Goal: Transaction & Acquisition: Purchase product/service

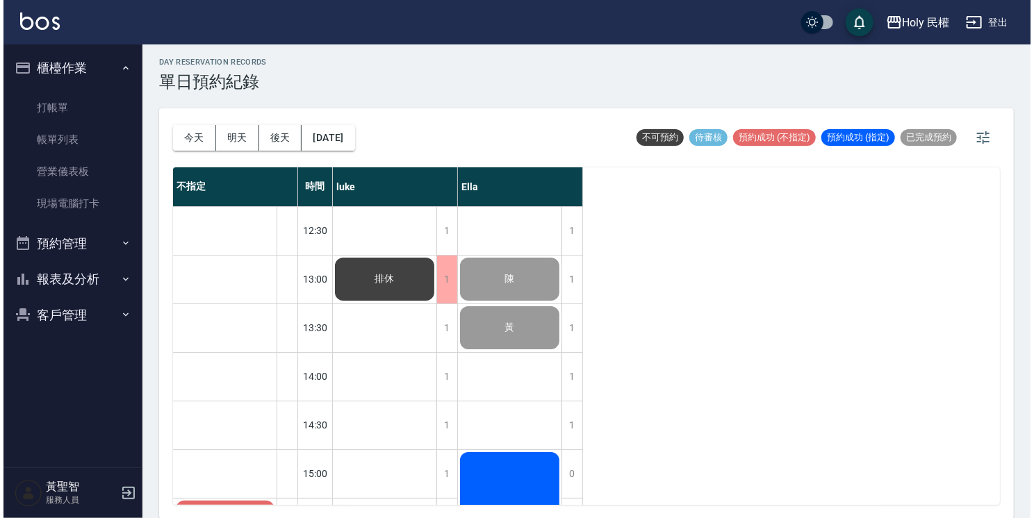
scroll to position [161, 0]
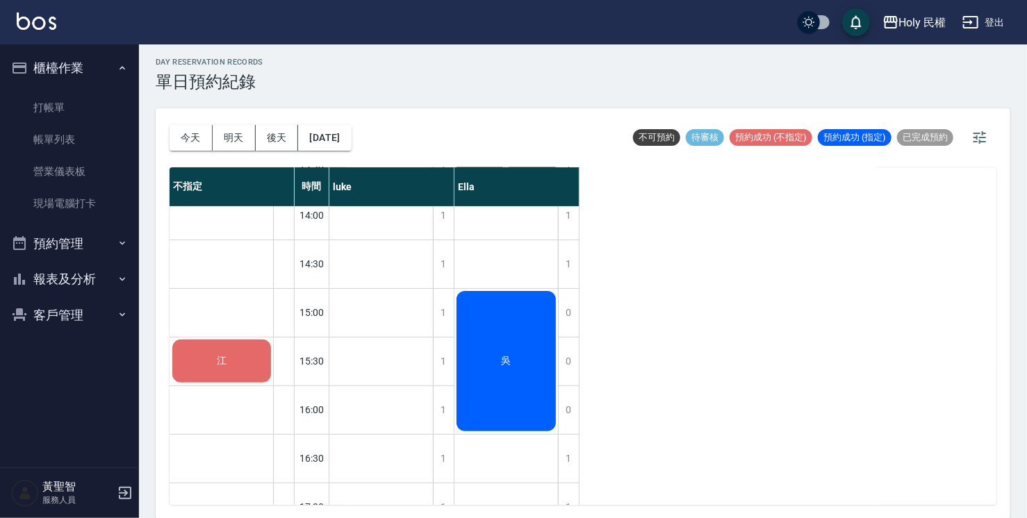
click at [202, 354] on div "江" at bounding box center [221, 361] width 103 height 47
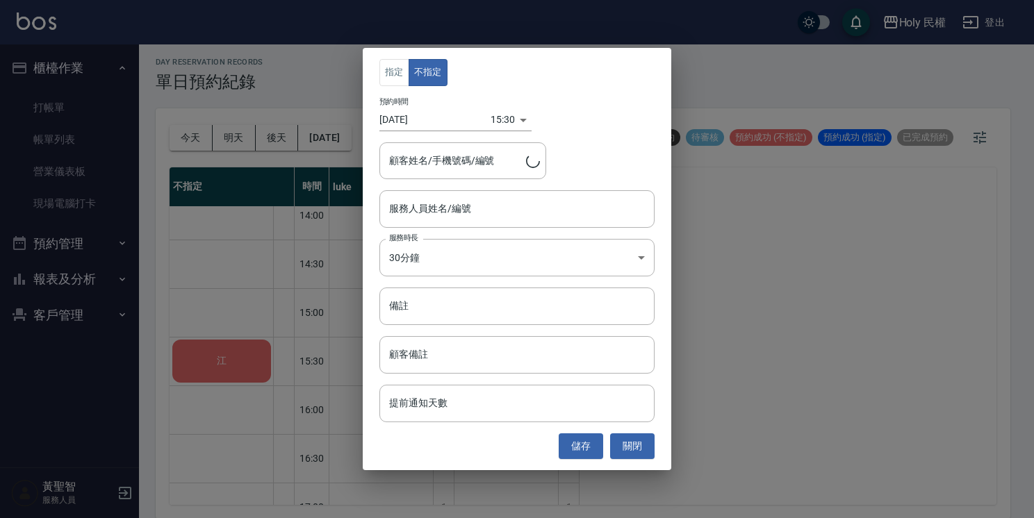
type input "江/0912913090"
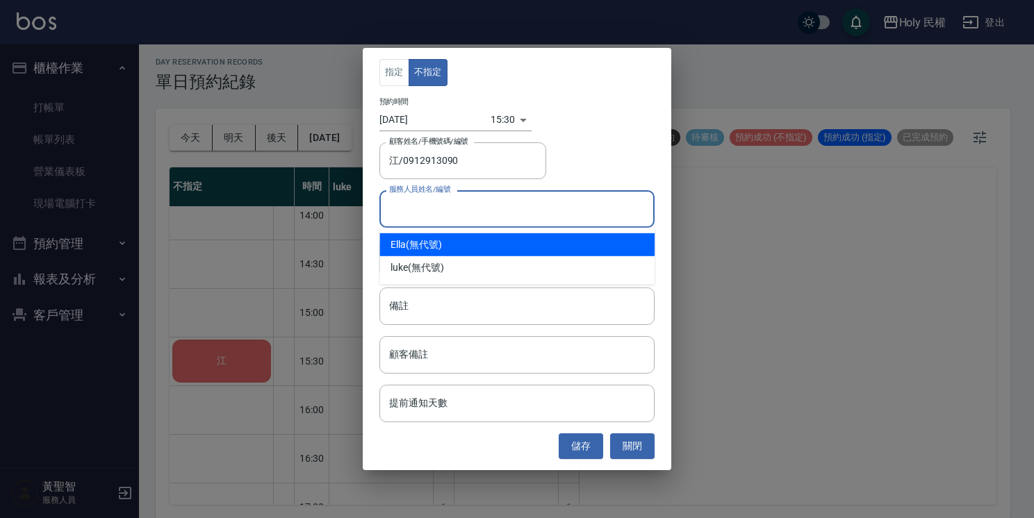
click at [468, 213] on div "服務人員姓名/編號 服務人員姓名/編號" at bounding box center [516, 208] width 275 height 37
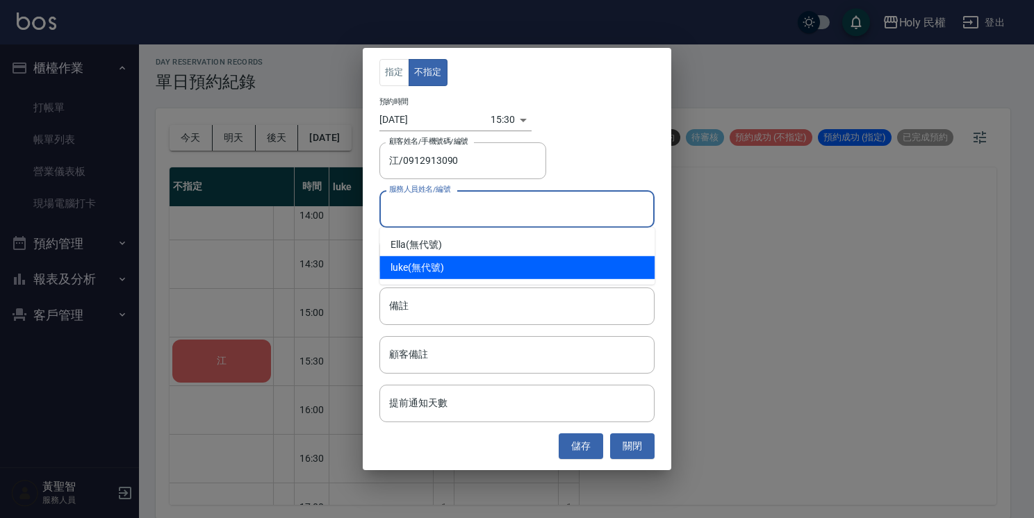
click at [441, 261] on div "luke (無代號)" at bounding box center [516, 267] width 275 height 23
type input "luke(無代號)"
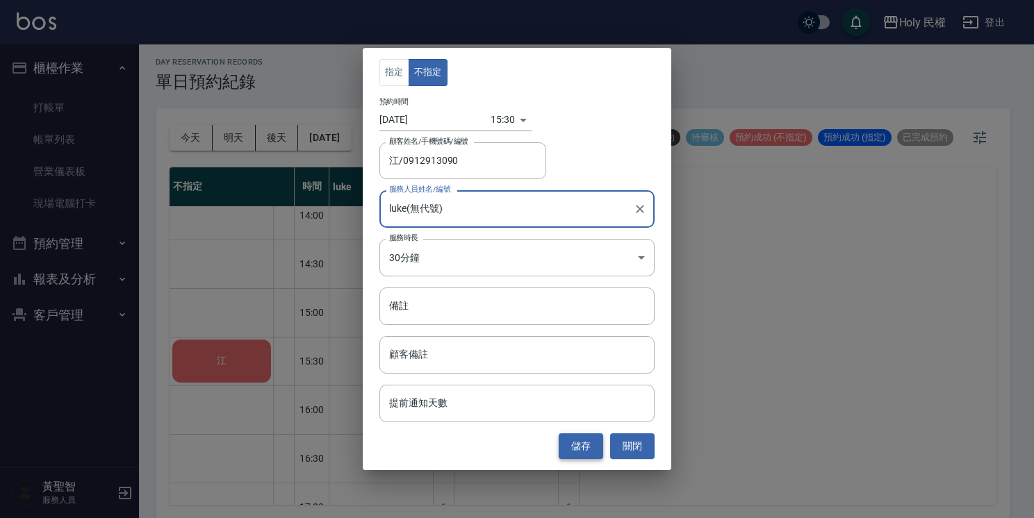
click at [573, 443] on button "儲存" at bounding box center [581, 447] width 44 height 26
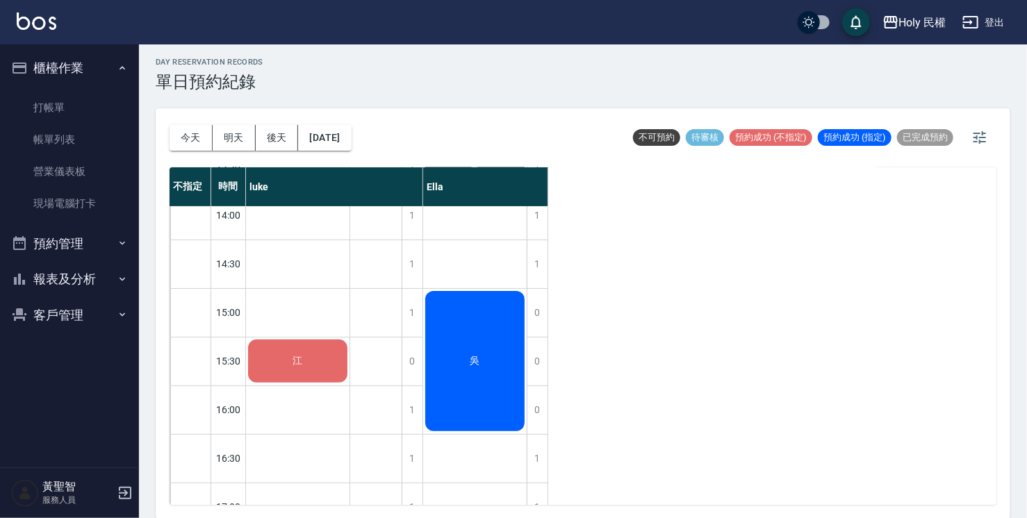
click at [304, 375] on div "江" at bounding box center [298, 361] width 104 height 47
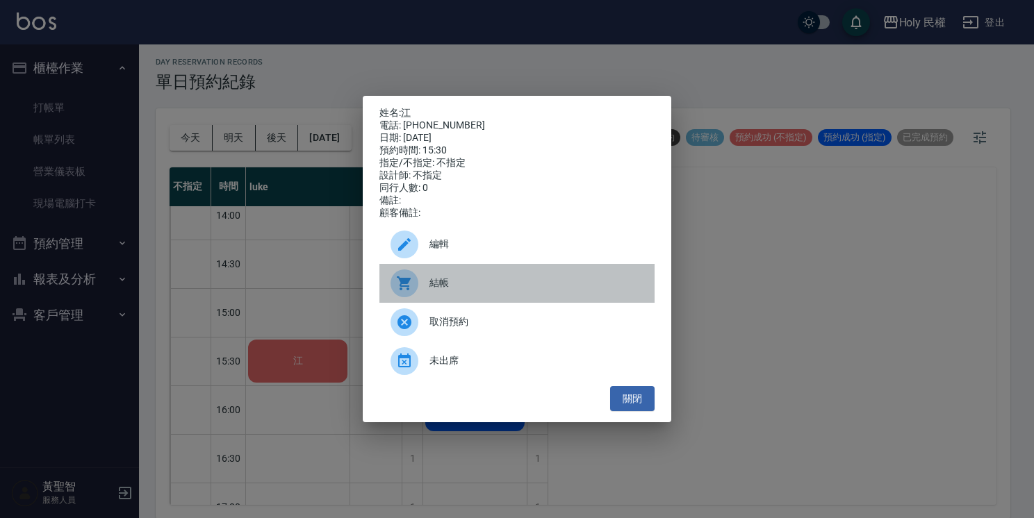
click at [452, 288] on span "結帳" at bounding box center [536, 283] width 214 height 15
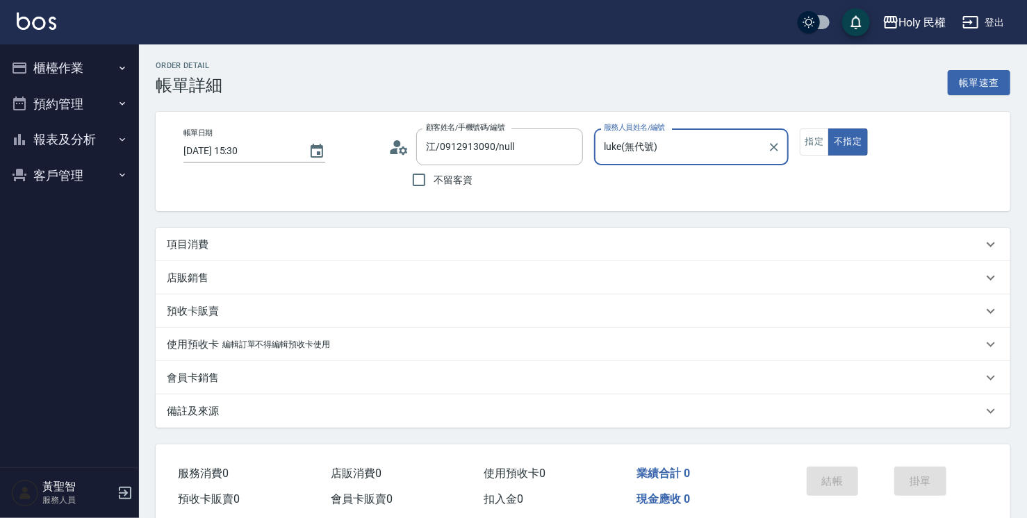
click at [383, 251] on div "項目消費" at bounding box center [575, 245] width 816 height 15
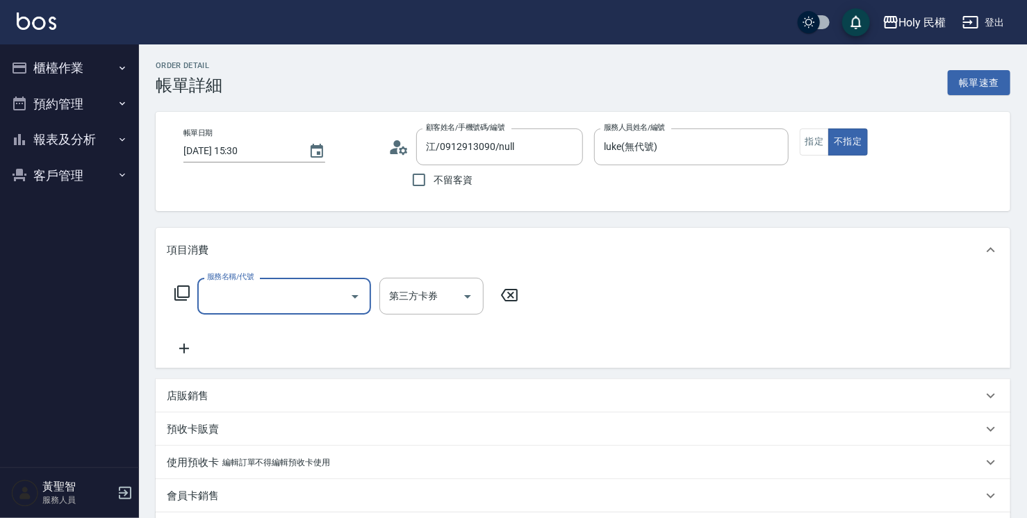
click at [270, 288] on input "服務名稱/代號" at bounding box center [274, 296] width 140 height 24
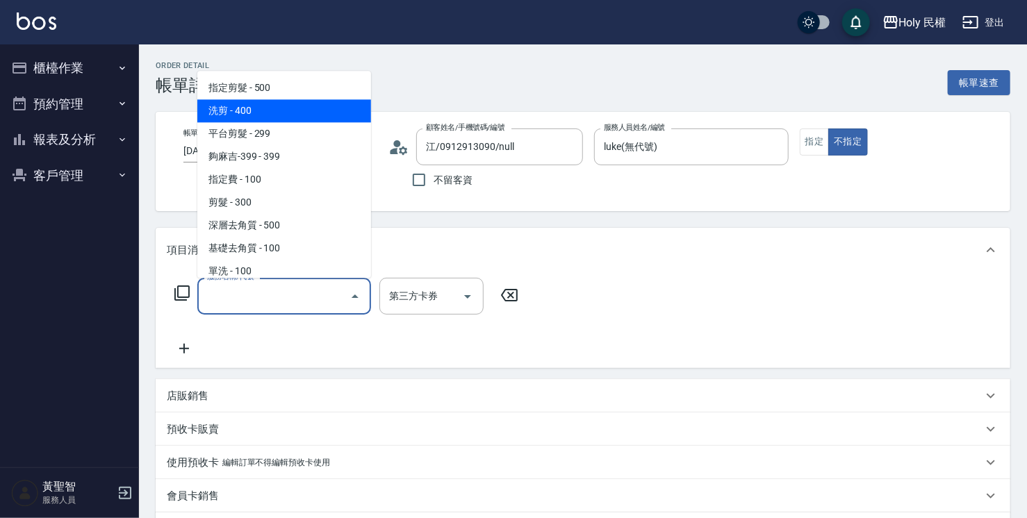
click at [241, 115] on span "洗剪 - 400" at bounding box center [284, 110] width 174 height 23
type input "洗剪(3)"
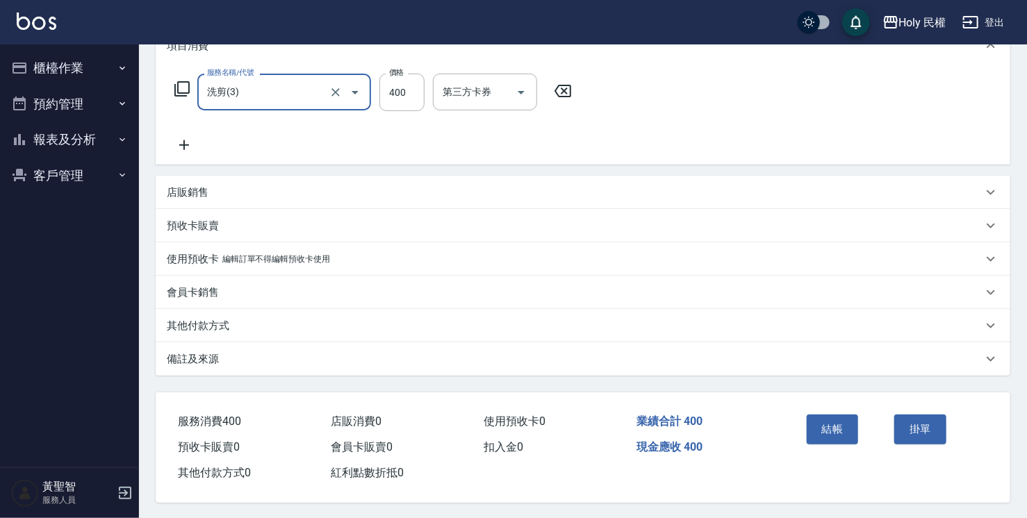
scroll to position [210, 0]
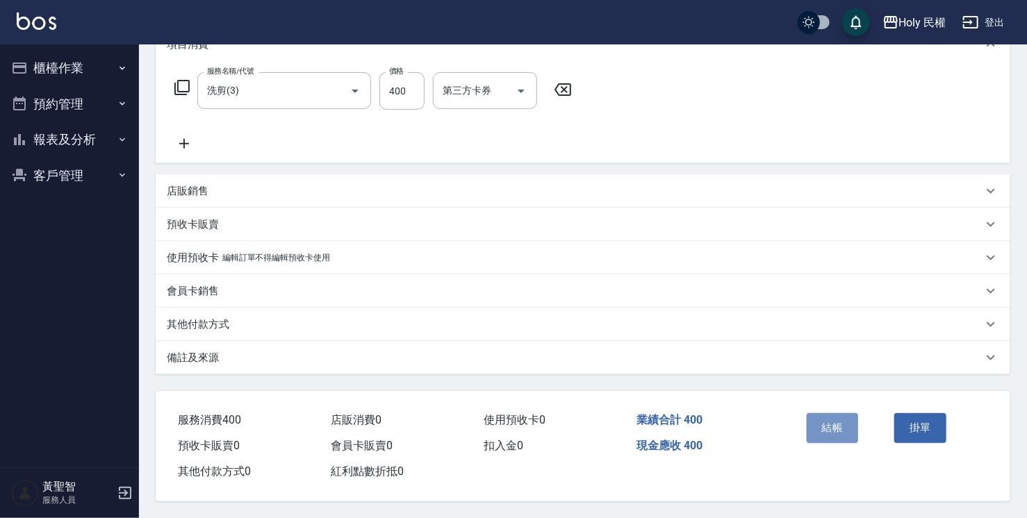
click at [837, 419] on button "結帳" at bounding box center [833, 427] width 52 height 29
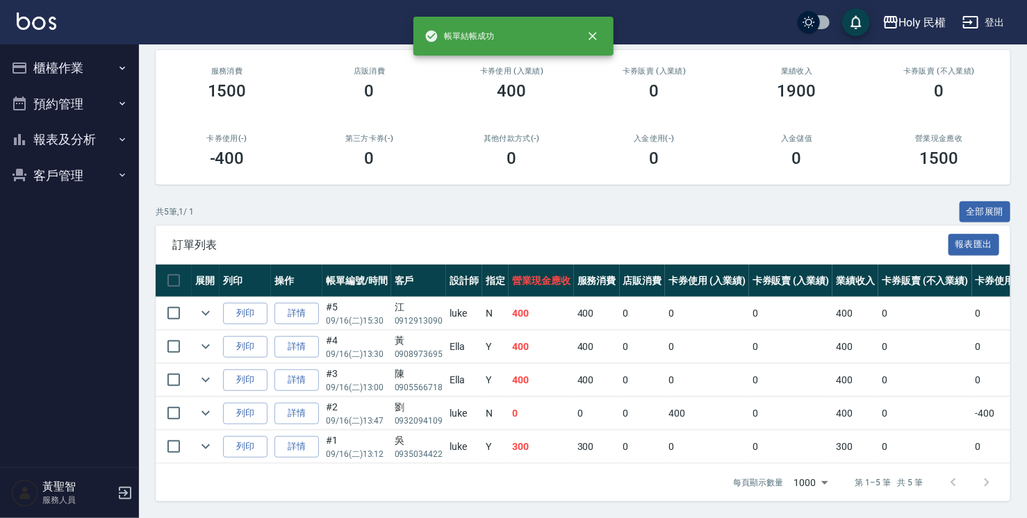
scroll to position [173, 0]
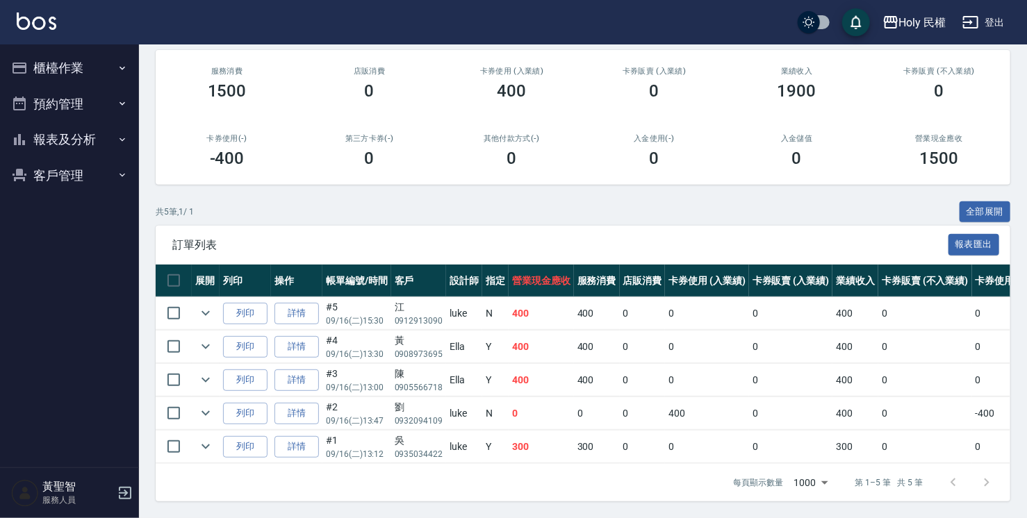
click at [49, 67] on button "櫃檯作業" at bounding box center [70, 68] width 128 height 36
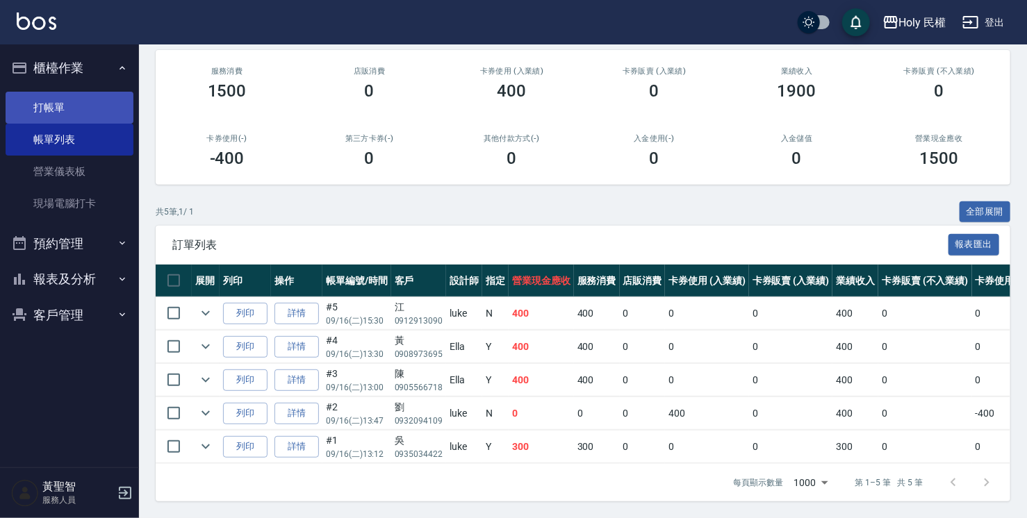
click at [70, 104] on link "打帳單" at bounding box center [70, 108] width 128 height 32
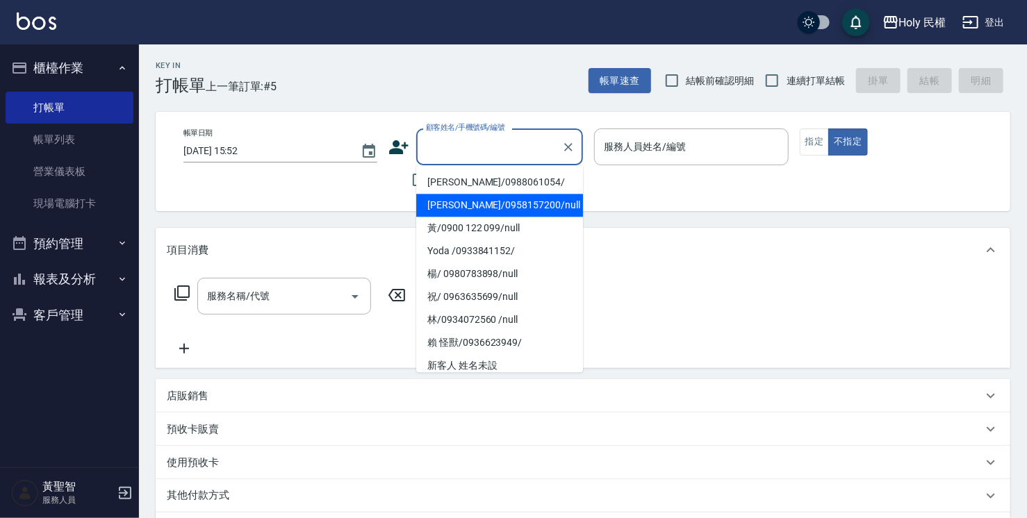
type input "ㄒ"
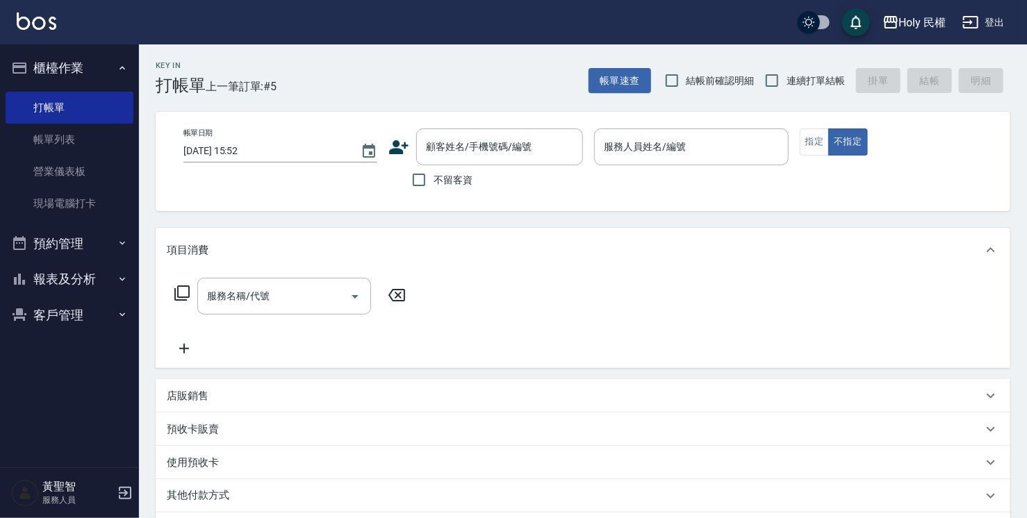
click at [400, 146] on icon at bounding box center [398, 147] width 21 height 21
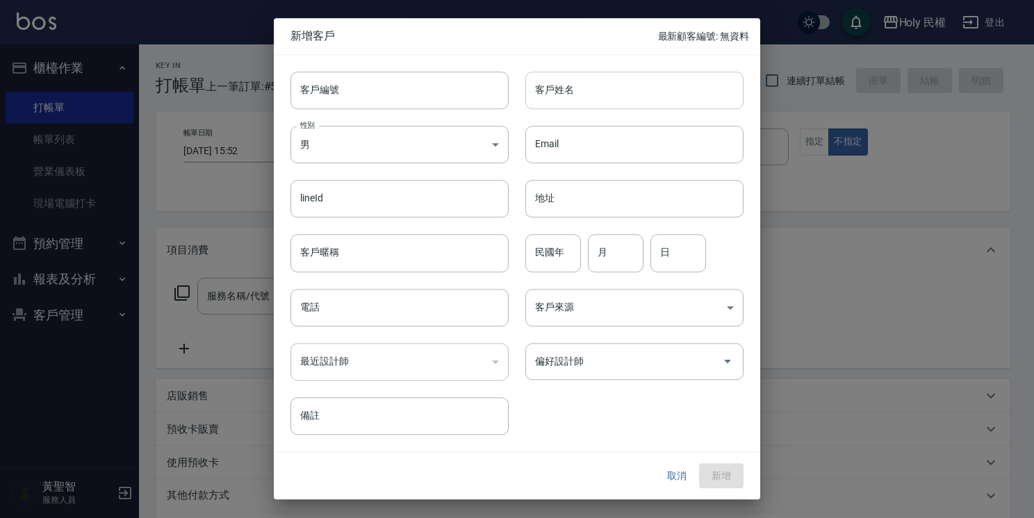
click at [598, 90] on input "客戶姓名" at bounding box center [634, 91] width 218 height 38
click at [670, 477] on button "取消" at bounding box center [677, 477] width 44 height 26
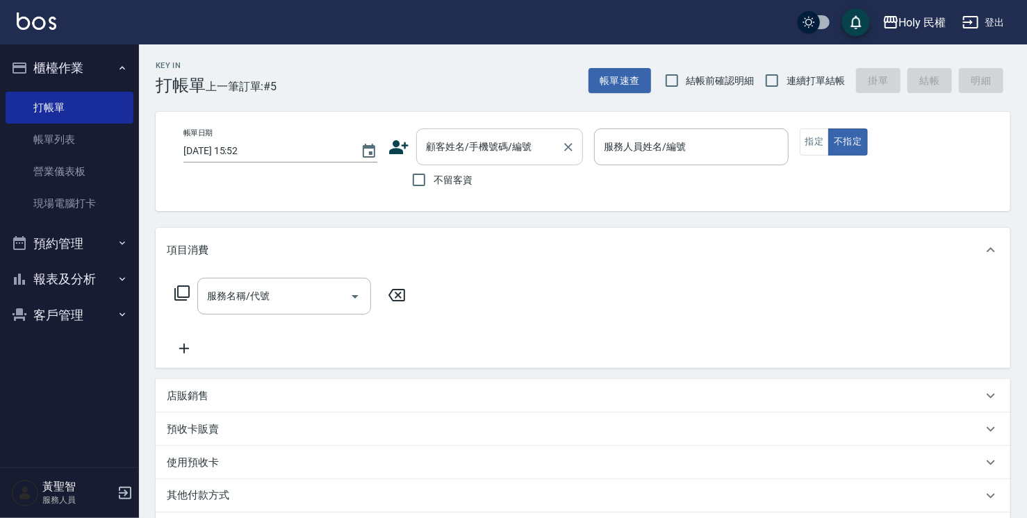
click at [518, 158] on input "顧客姓名/手機號碼/編號" at bounding box center [489, 147] width 133 height 24
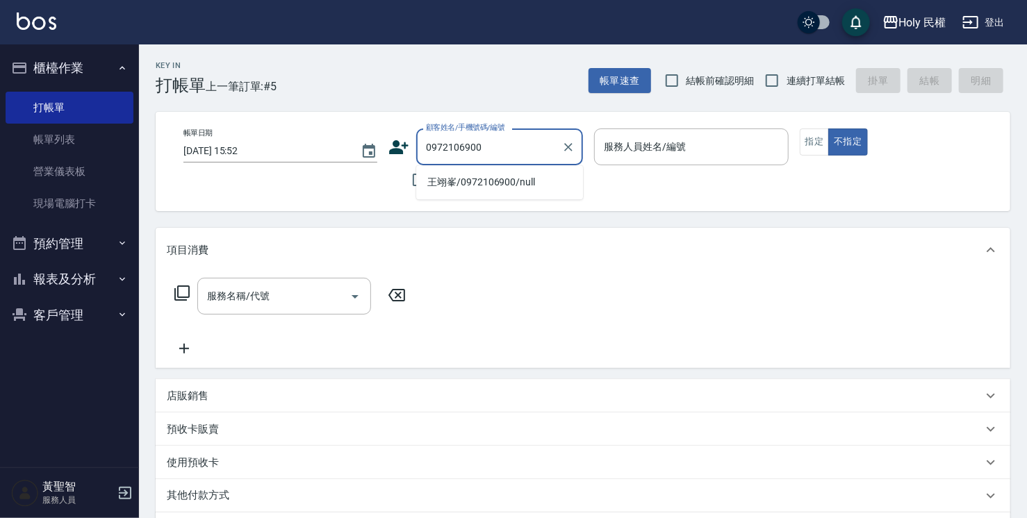
click at [543, 181] on li "王翊峯/0972106900/null" at bounding box center [499, 182] width 167 height 23
type input "王翊峯/0972106900/null"
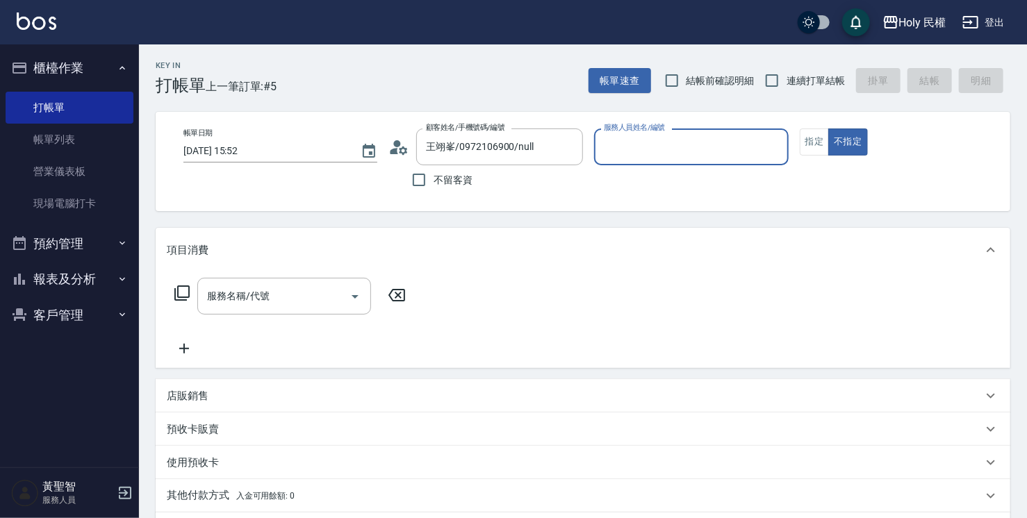
click at [656, 146] on input "服務人員姓名/編號" at bounding box center [690, 147] width 181 height 24
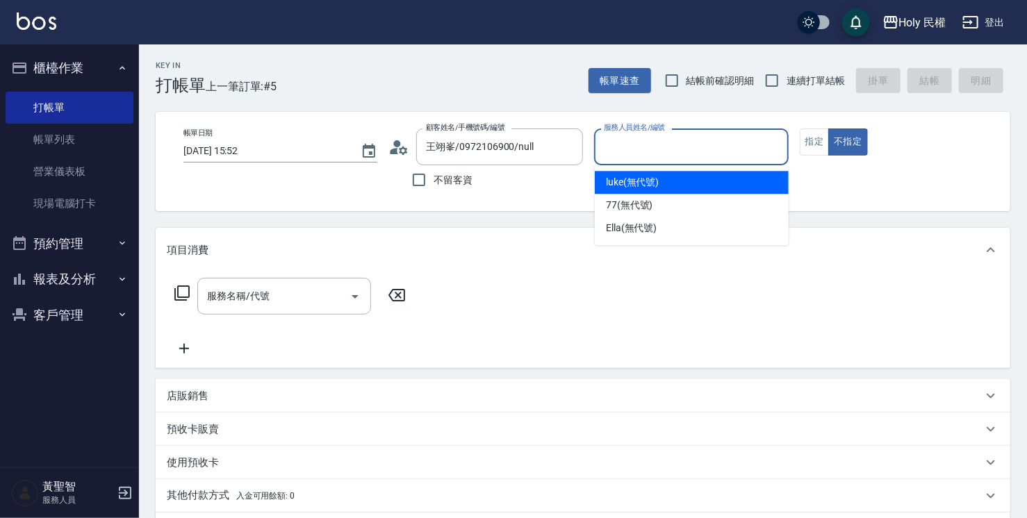
click at [625, 181] on span "luke (無代號)" at bounding box center [633, 182] width 54 height 15
type input "luke(無代號)"
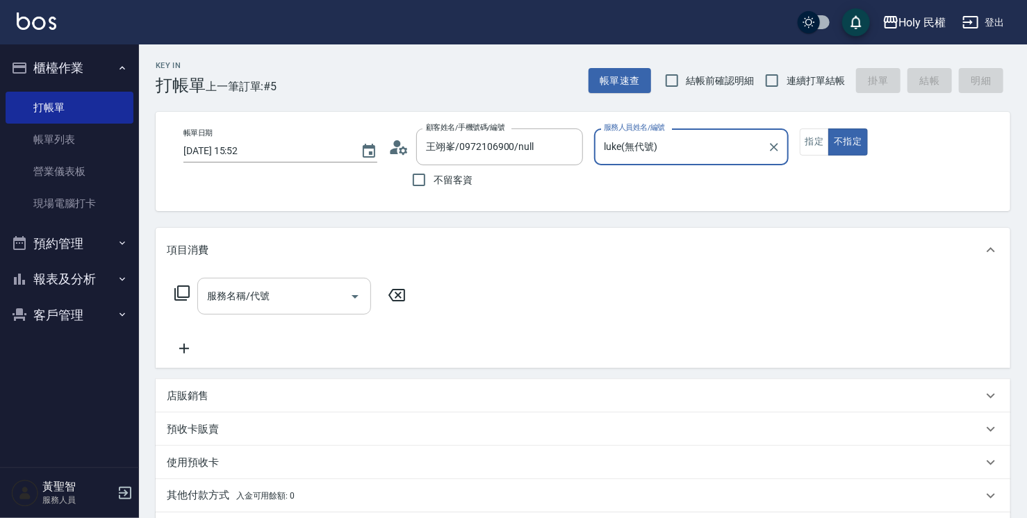
click at [256, 300] on input "服務名稱/代號" at bounding box center [274, 296] width 140 height 24
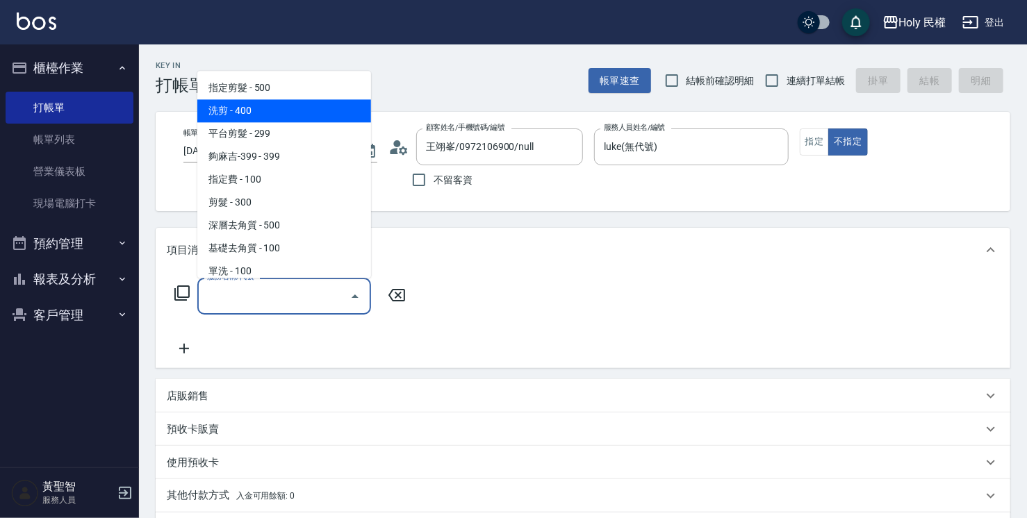
click at [260, 104] on span "洗剪 - 400" at bounding box center [284, 110] width 174 height 23
type input "洗剪(3)"
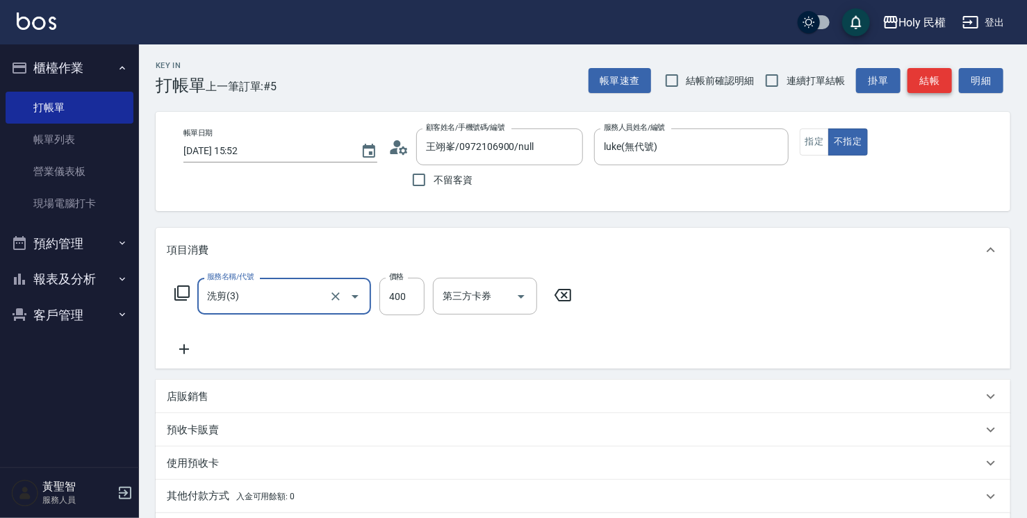
click at [931, 74] on button "結帳" at bounding box center [930, 81] width 44 height 26
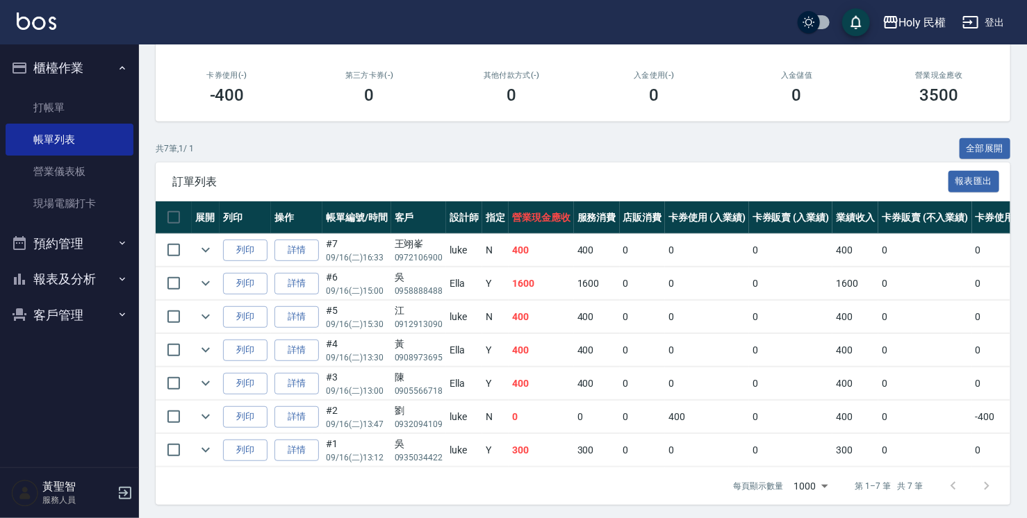
scroll to position [239, 0]
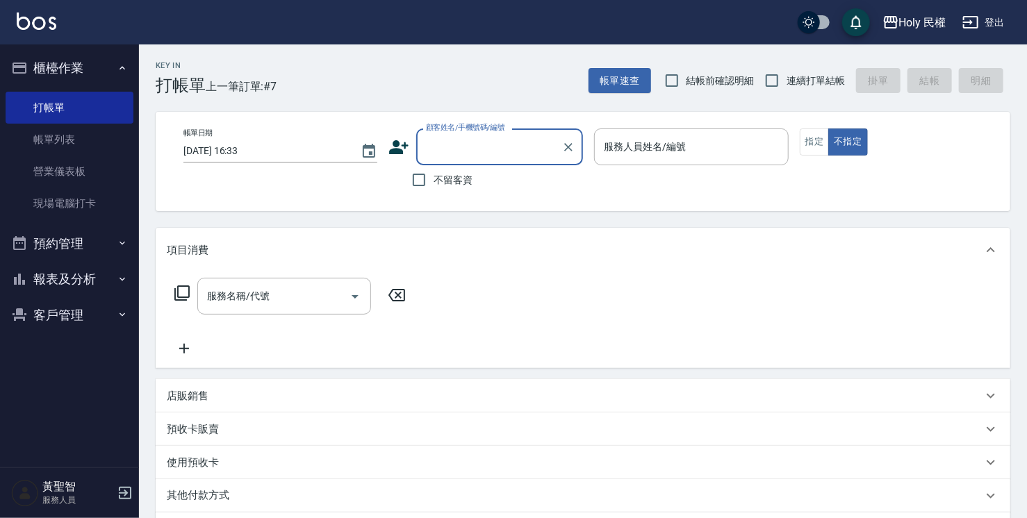
click at [54, 253] on button "預約管理" at bounding box center [70, 244] width 128 height 36
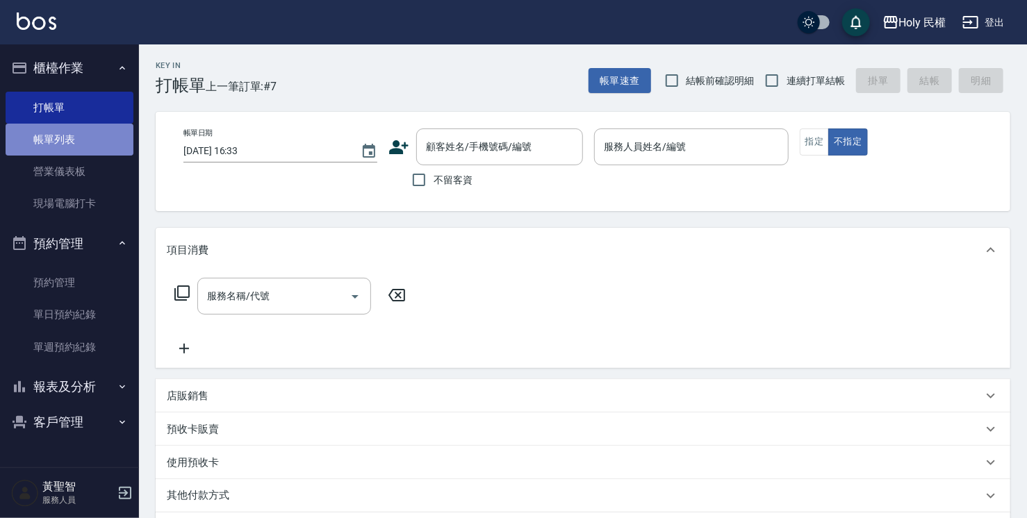
click at [44, 129] on link "帳單列表" at bounding box center [70, 140] width 128 height 32
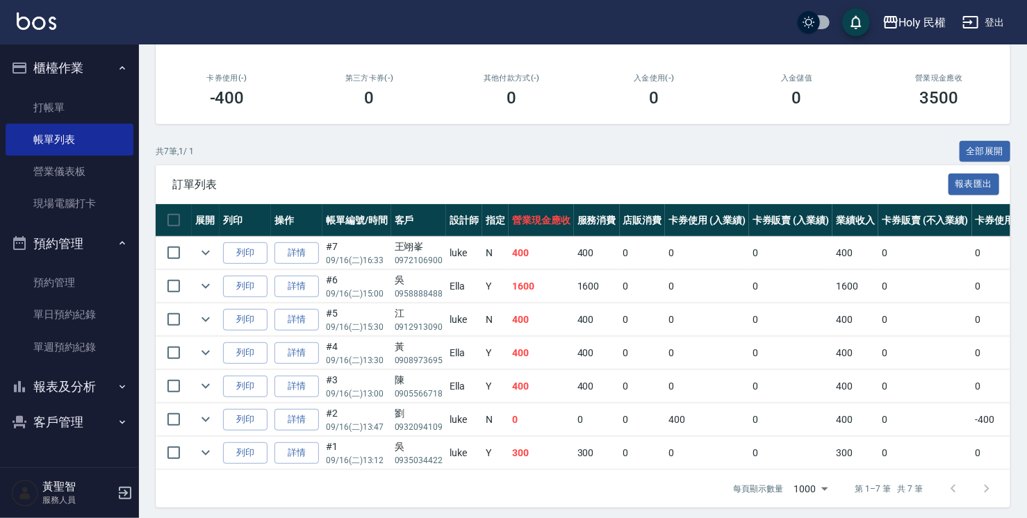
scroll to position [239, 0]
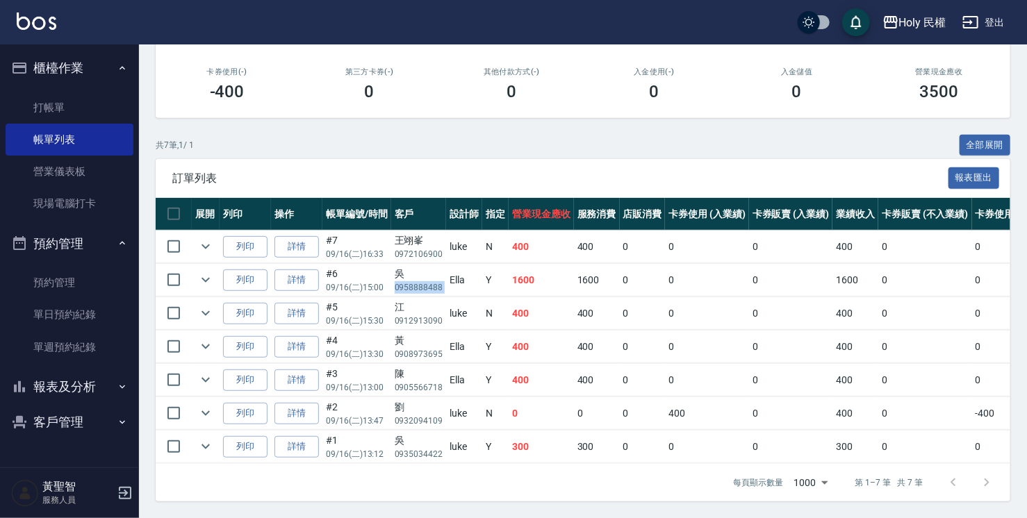
drag, startPoint x: 395, startPoint y: 277, endPoint x: 445, endPoint y: 279, distance: 50.7
click at [445, 279] on tr "列印 詳情 #6 09/16 (二) 15:00 吳 0958888488 Ella Y 1600 1600 0 0 0 1600 0 0 0 0 0 過路客" at bounding box center [743, 280] width 1174 height 33
drag, startPoint x: 445, startPoint y: 279, endPoint x: 416, endPoint y: 282, distance: 30.1
copy p "0958888488"
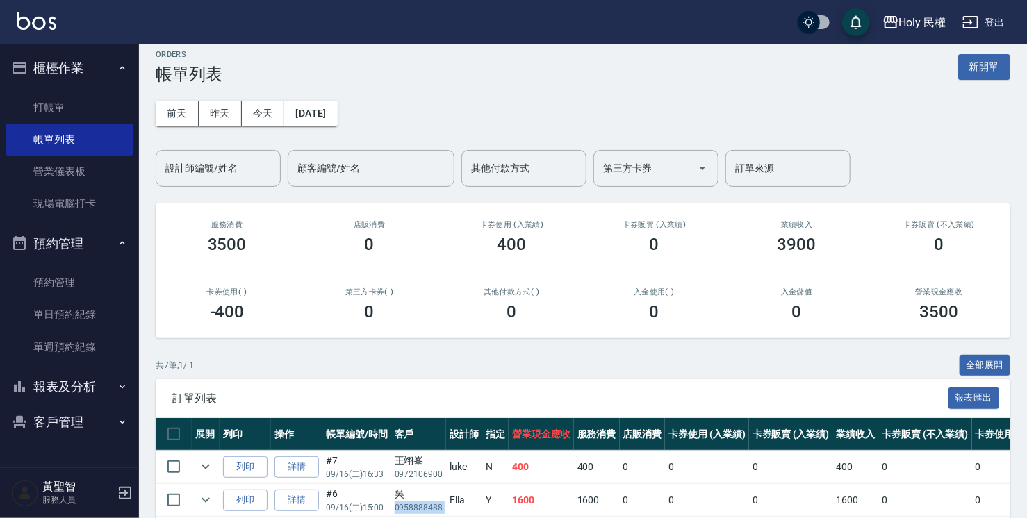
scroll to position [0, 0]
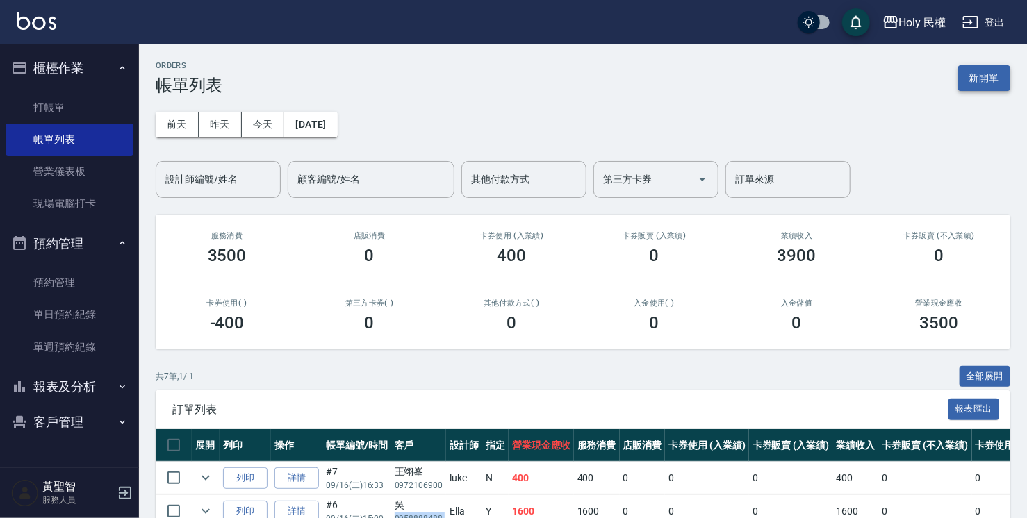
click at [975, 73] on button "新開單" at bounding box center [984, 78] width 52 height 26
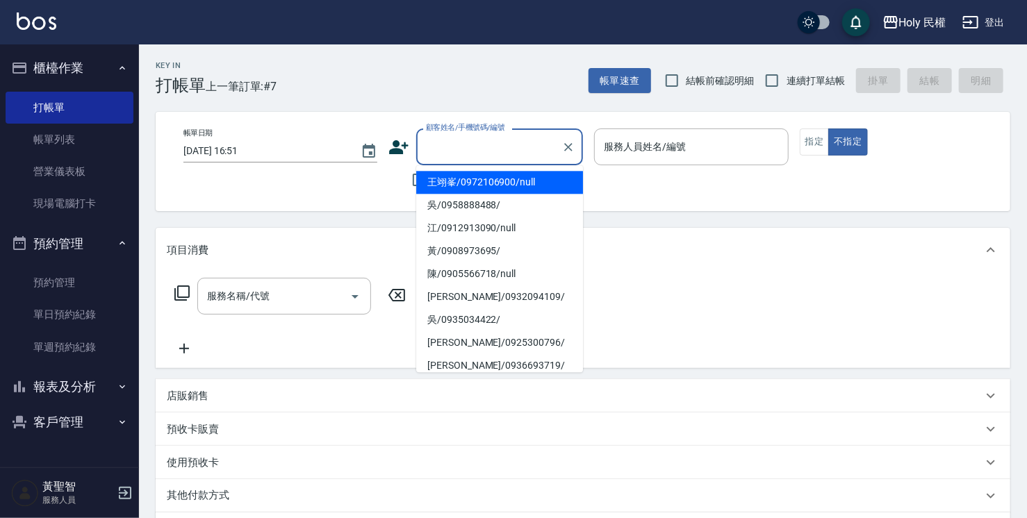
drag, startPoint x: 416, startPoint y: 168, endPoint x: 428, endPoint y: 159, distance: 14.9
click at [428, 159] on div "顧客姓名/手機號碼/編號" at bounding box center [499, 147] width 167 height 37
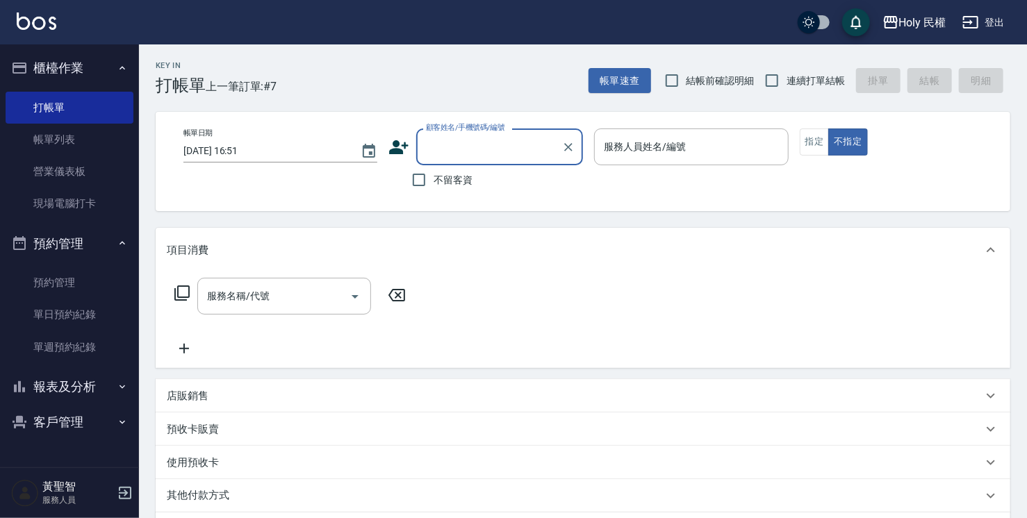
drag, startPoint x: 428, startPoint y: 159, endPoint x: 493, endPoint y: 137, distance: 68.3
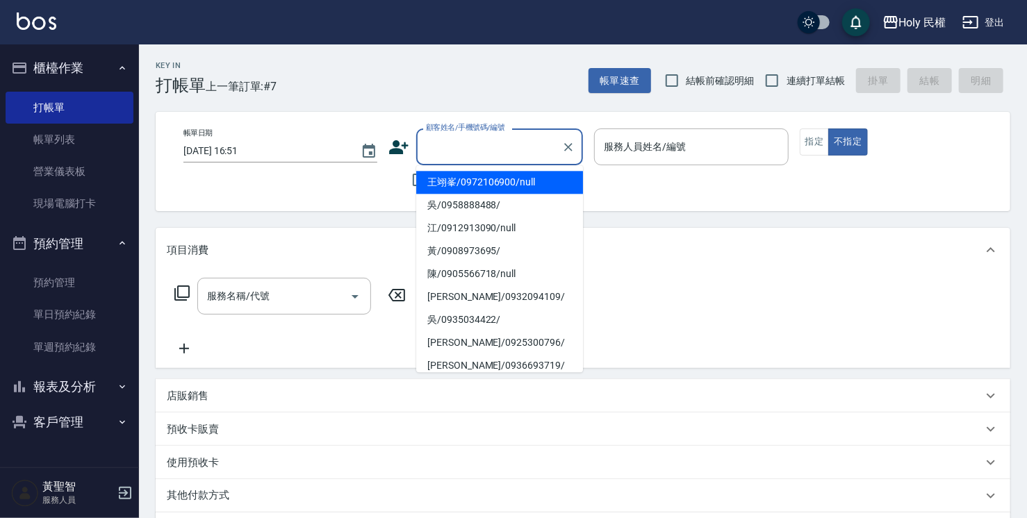
paste input "0958888488"
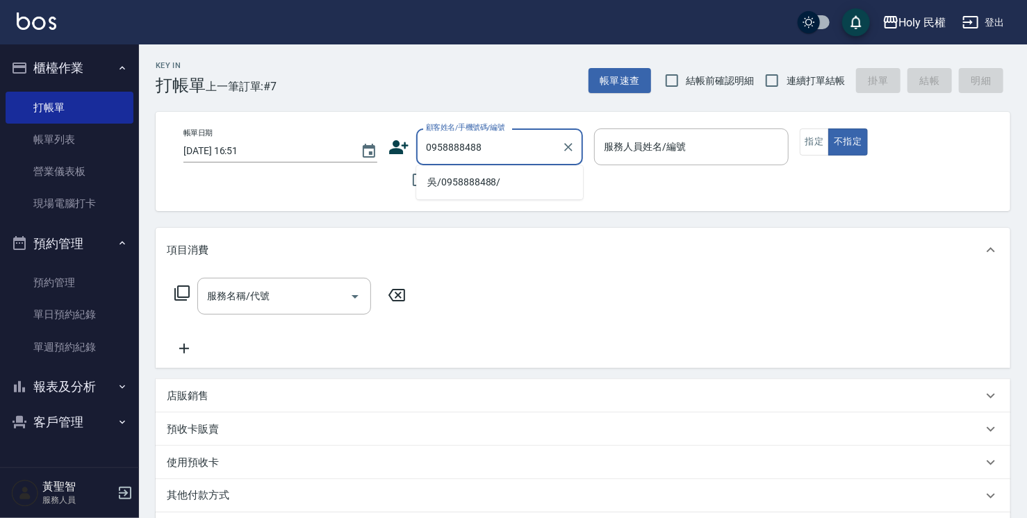
click at [468, 182] on li "吳/0958888488/" at bounding box center [499, 182] width 167 height 23
type input "吳/0958888488/"
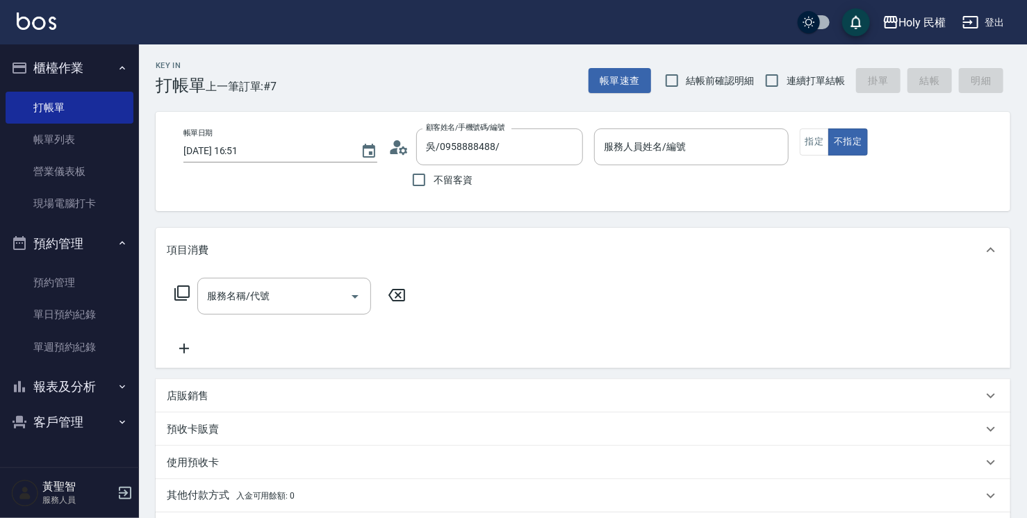
click at [396, 153] on icon at bounding box center [395, 151] width 8 height 6
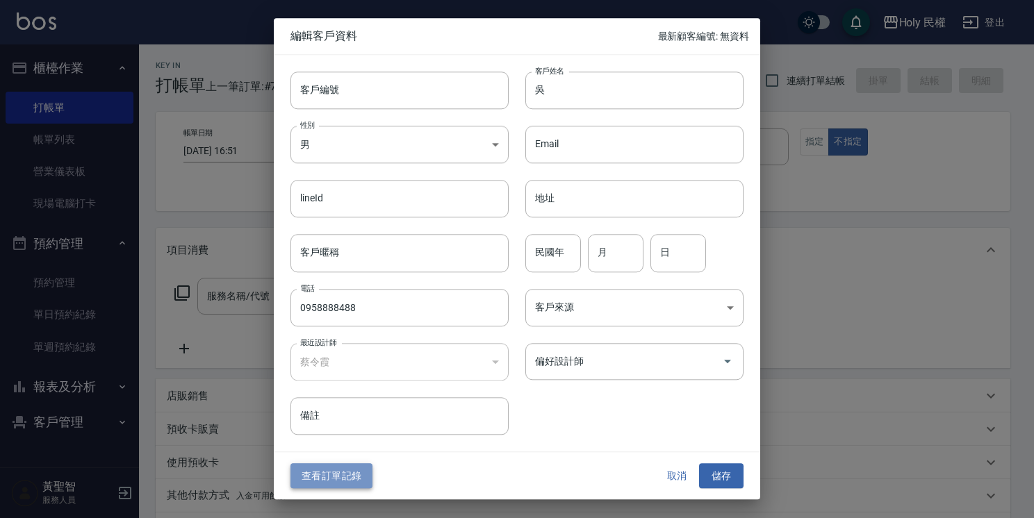
click at [317, 470] on button "查看訂單記錄" at bounding box center [331, 477] width 82 height 26
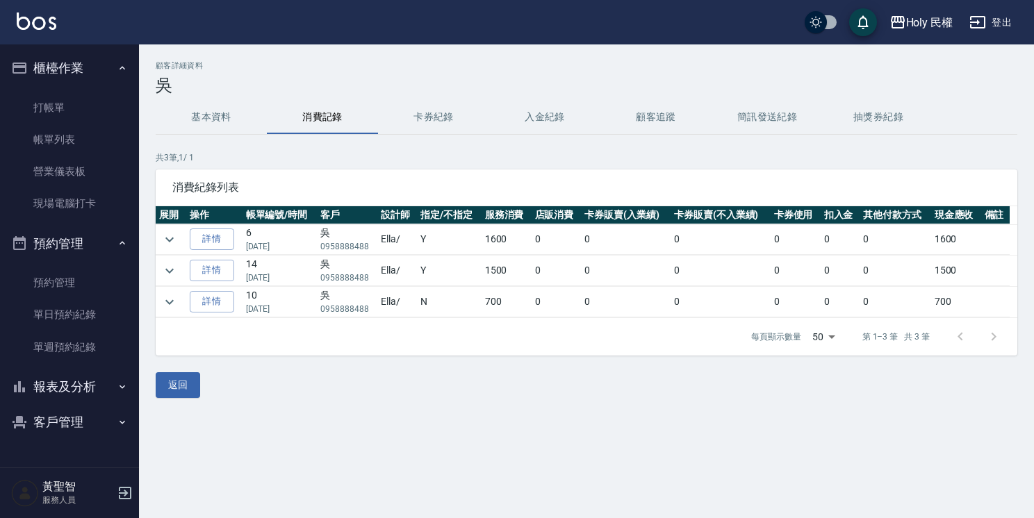
click at [4, 3] on div "Holy 民權 登出" at bounding box center [517, 22] width 1034 height 44
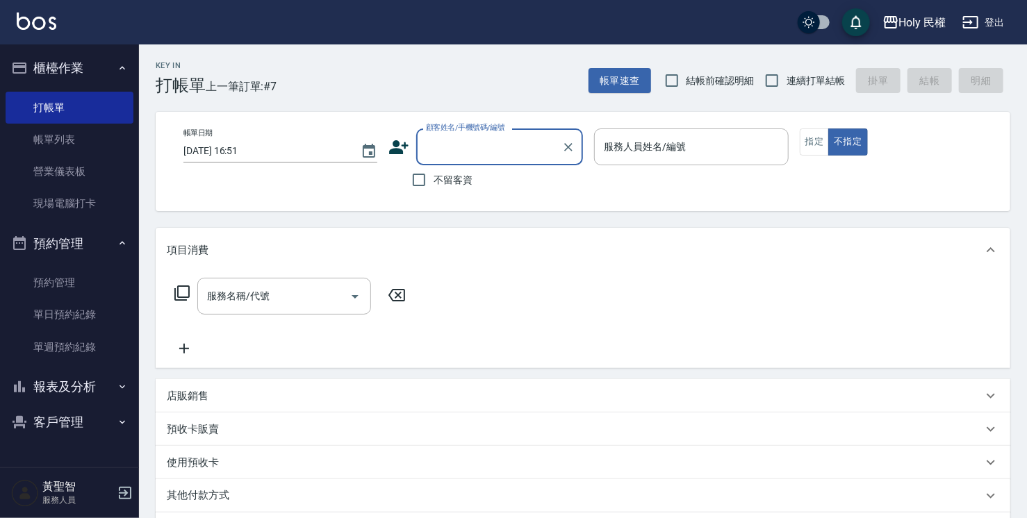
drag, startPoint x: 47, startPoint y: 135, endPoint x: 114, endPoint y: 247, distance: 130.3
click at [47, 135] on link "帳單列表" at bounding box center [70, 140] width 128 height 32
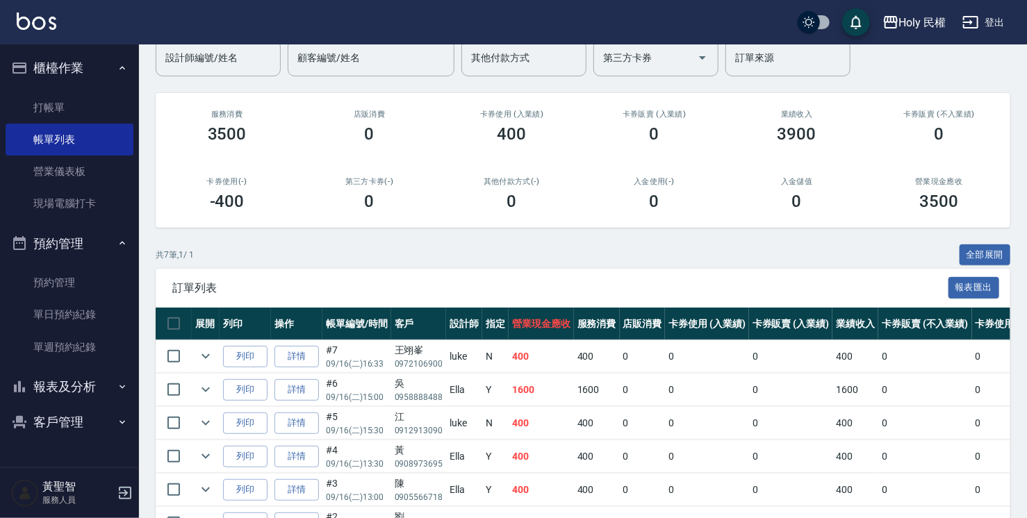
scroll to position [139, 0]
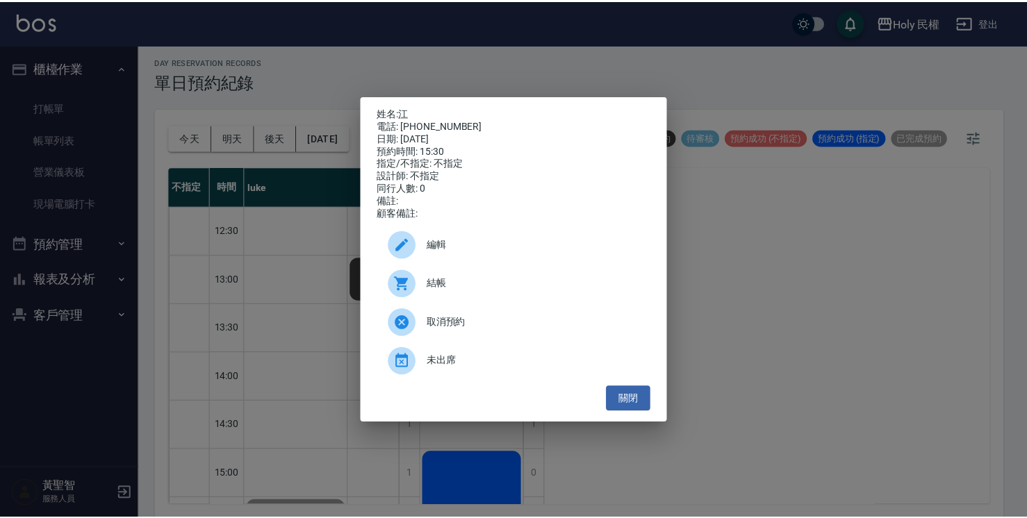
scroll to position [161, 0]
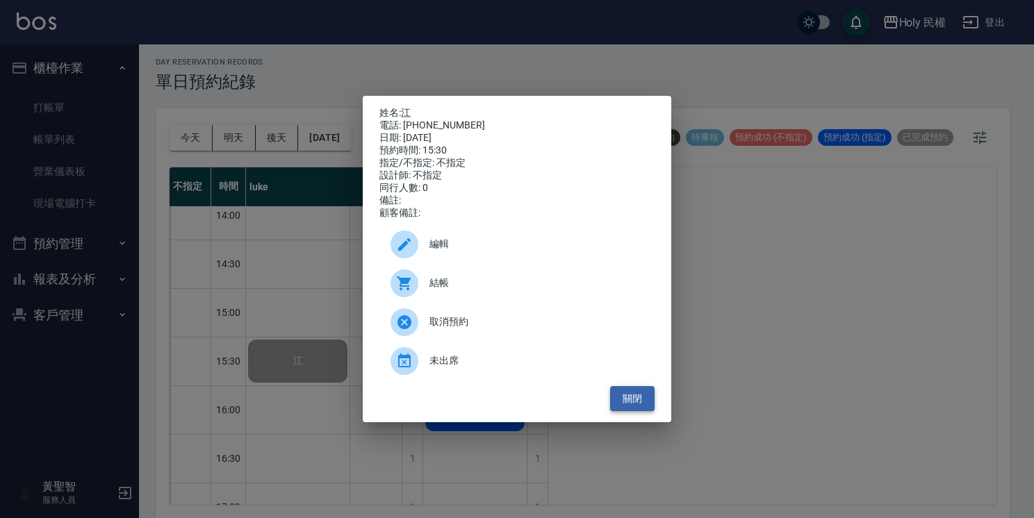
click at [637, 402] on button "關閉" at bounding box center [632, 399] width 44 height 26
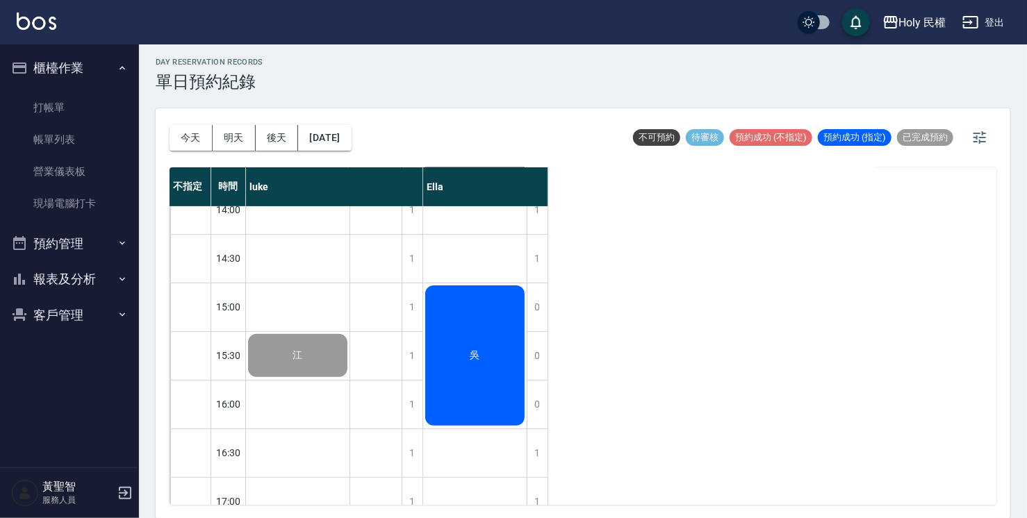
scroll to position [142, 0]
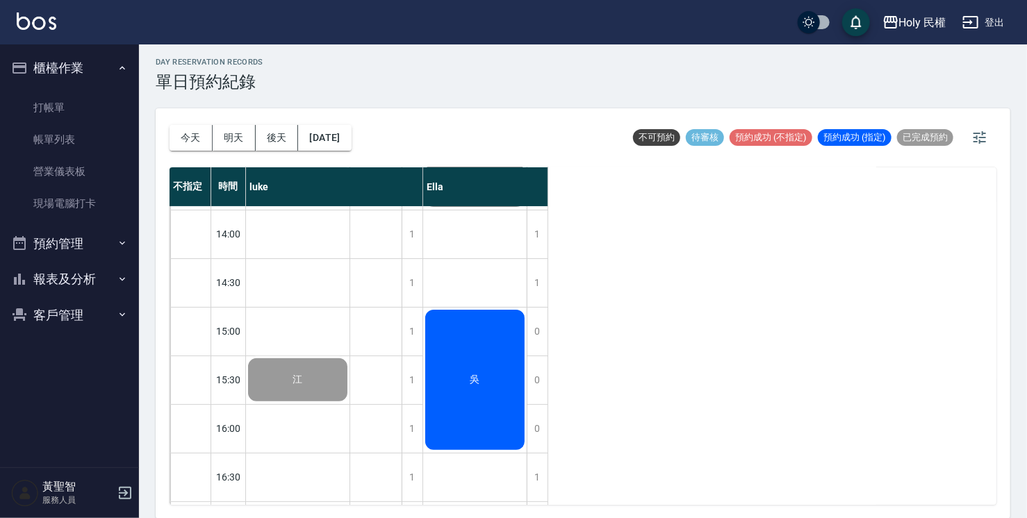
click at [462, 341] on div "吳" at bounding box center [475, 380] width 104 height 145
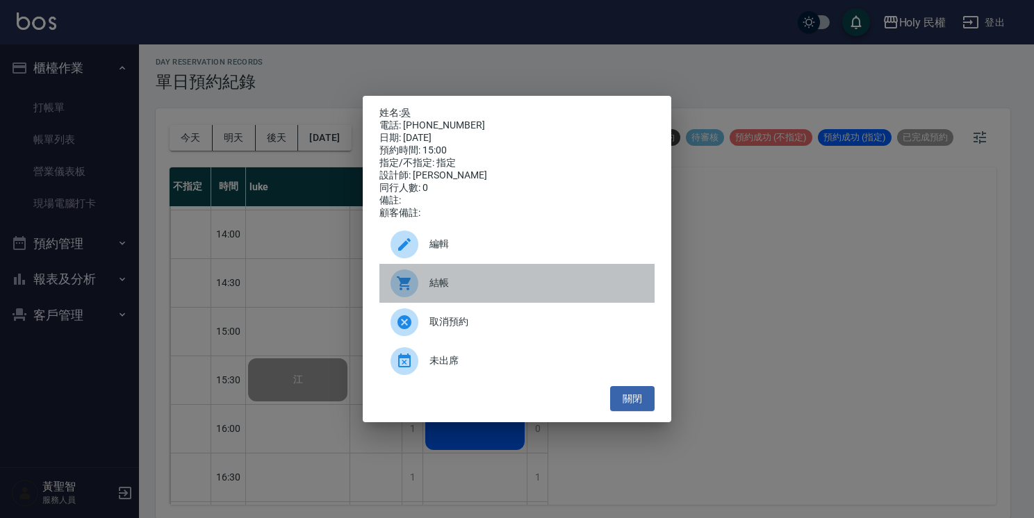
click at [449, 284] on span "結帳" at bounding box center [536, 283] width 214 height 15
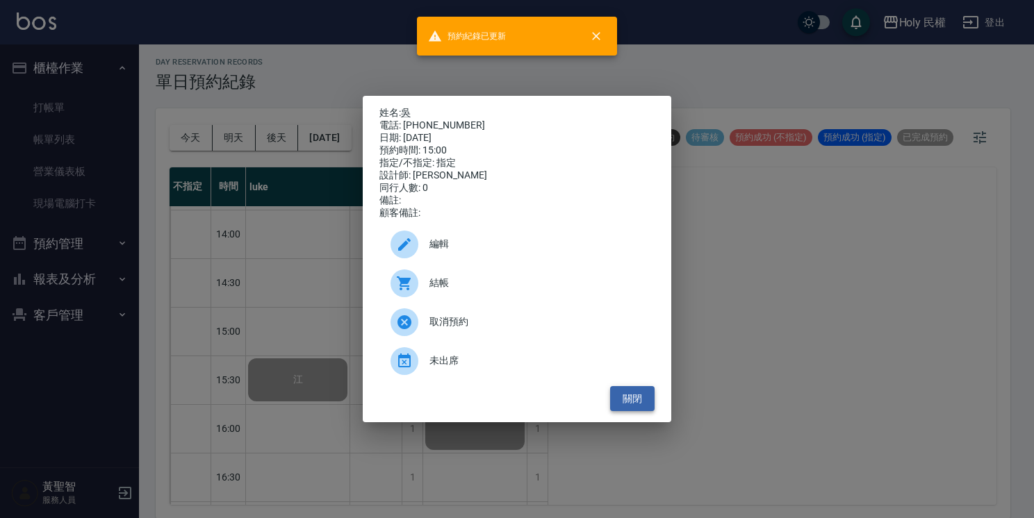
click at [637, 400] on button "關閉" at bounding box center [632, 399] width 44 height 26
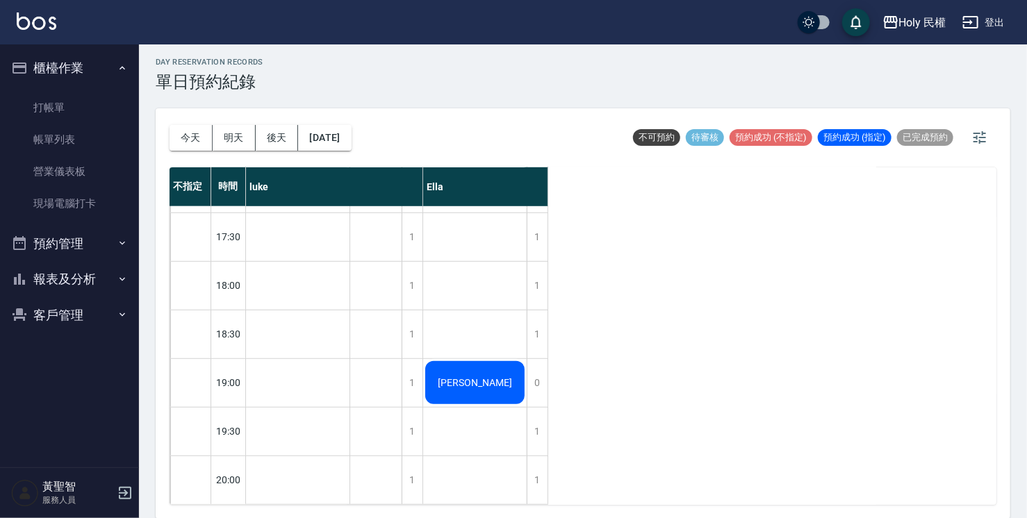
scroll to position [490, 0]
click at [93, 243] on button "預約管理" at bounding box center [70, 244] width 128 height 36
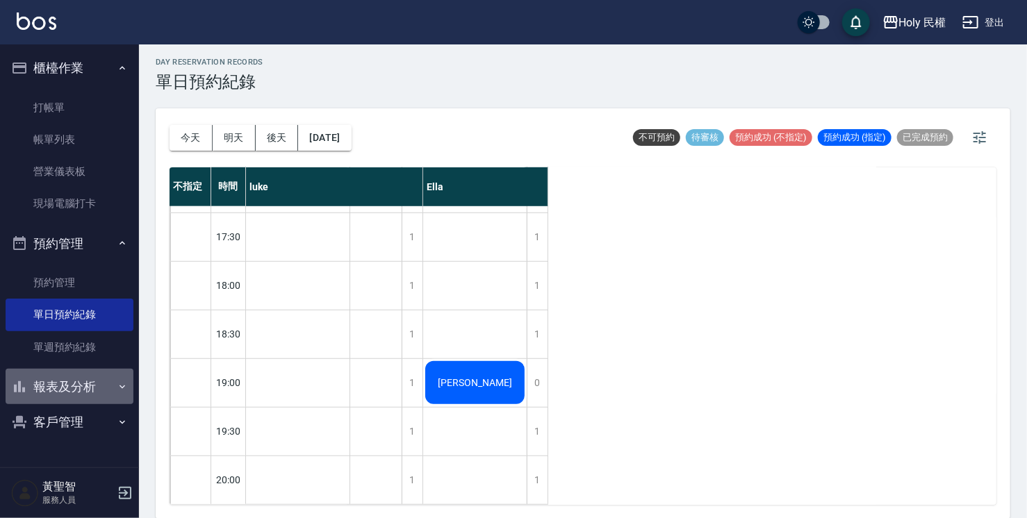
click at [104, 399] on button "報表及分析" at bounding box center [70, 387] width 128 height 36
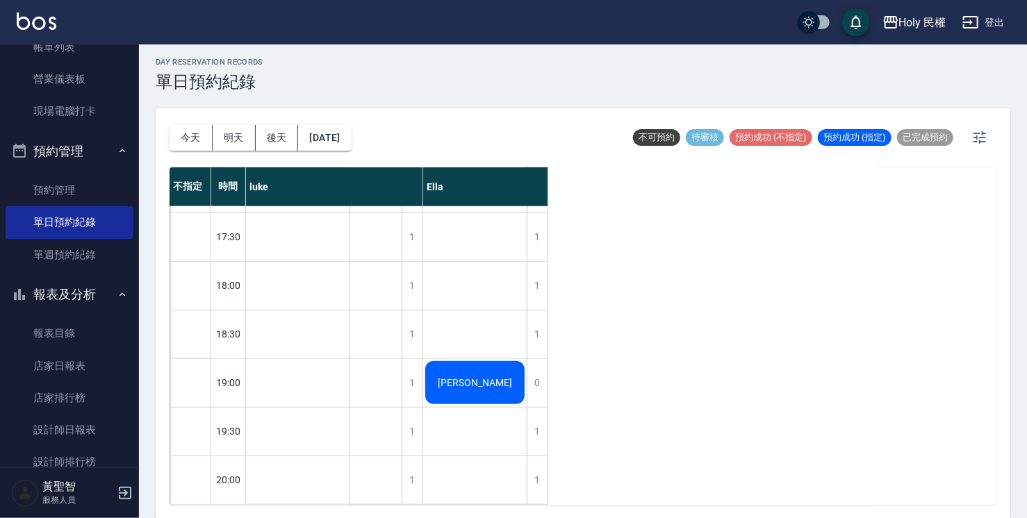
scroll to position [208, 0]
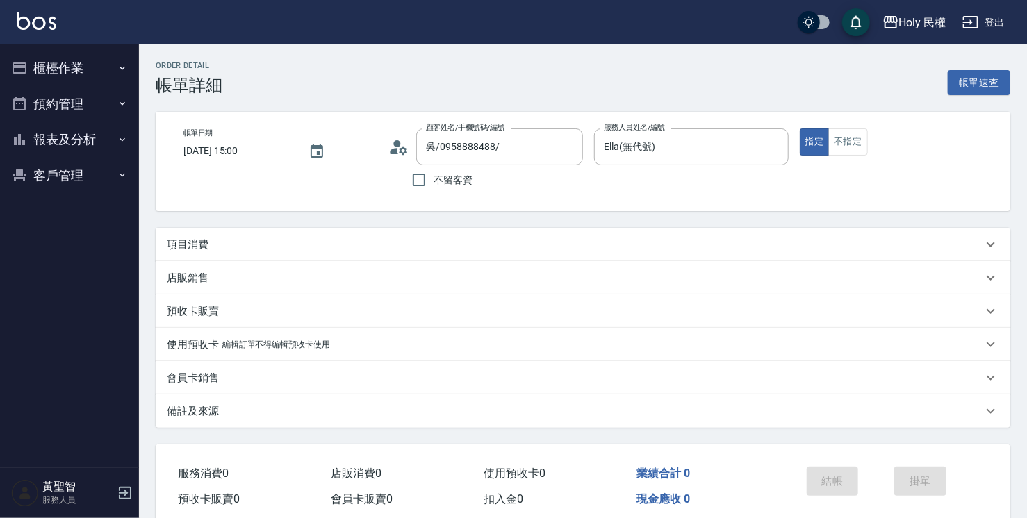
click at [677, 238] on div "項目消費" at bounding box center [575, 245] width 816 height 15
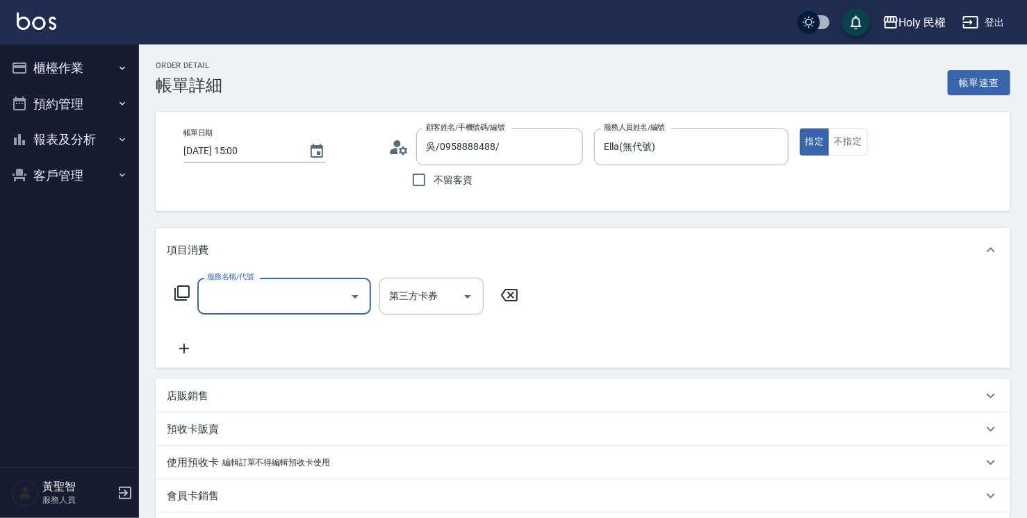
click at [332, 302] on input "服務名稱/代號" at bounding box center [274, 296] width 140 height 24
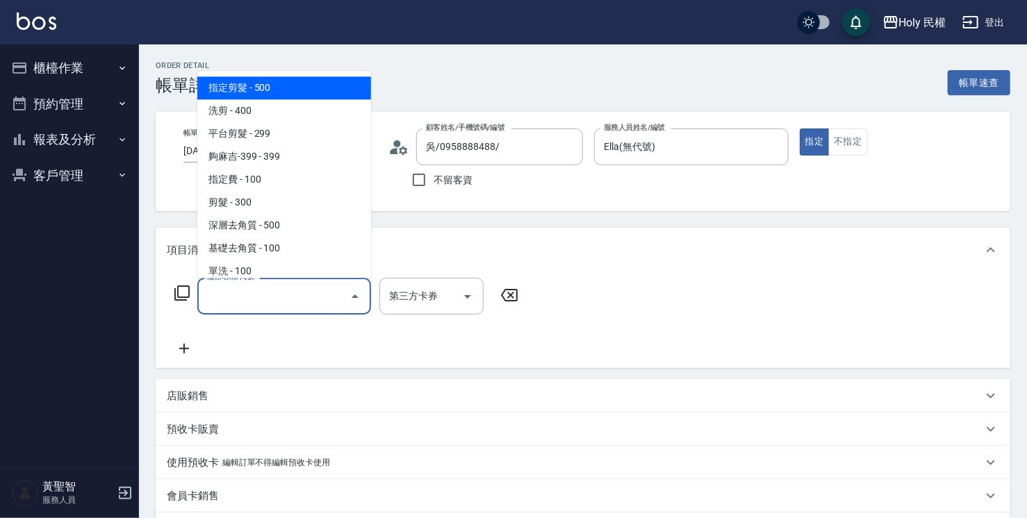
click at [336, 90] on span "指定剪髮 - 500" at bounding box center [284, 87] width 174 height 23
type input "指定剪髮(1)"
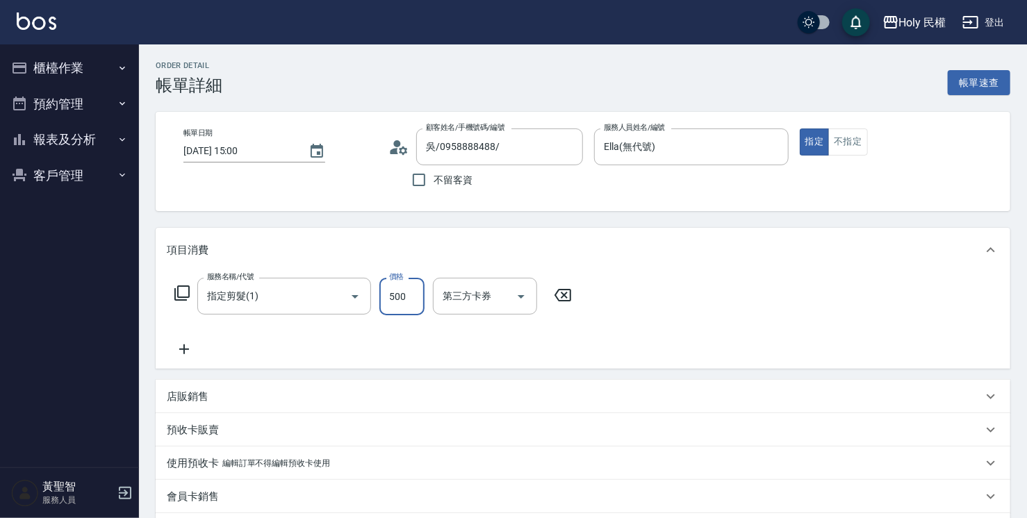
click at [395, 289] on input "500" at bounding box center [401, 297] width 45 height 38
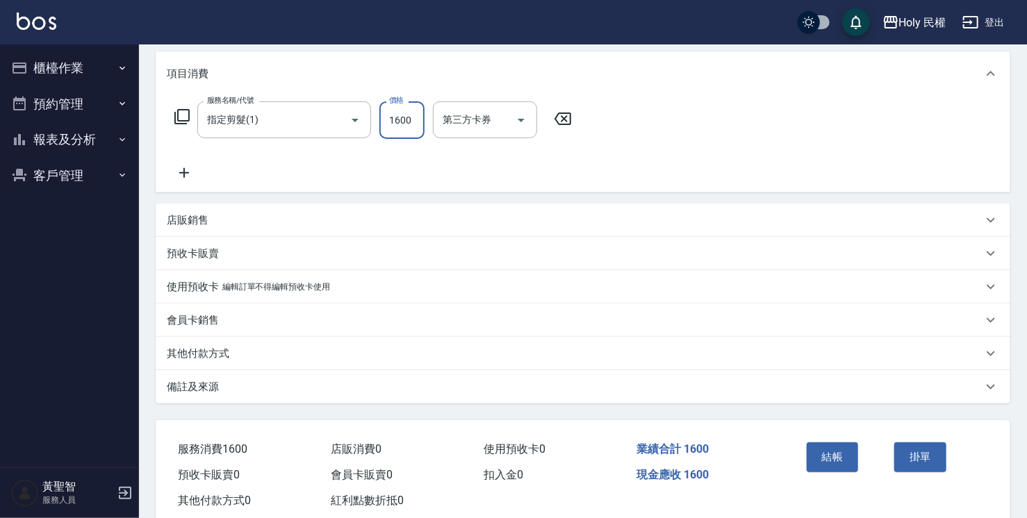
scroll to position [210, 0]
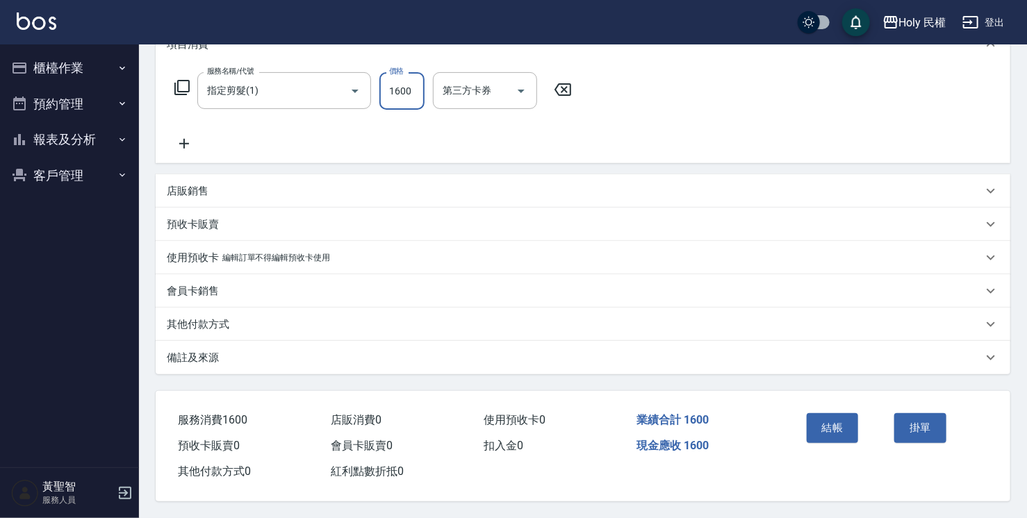
type input "1600"
click at [601, 368] on div "備註及來源" at bounding box center [583, 357] width 855 height 33
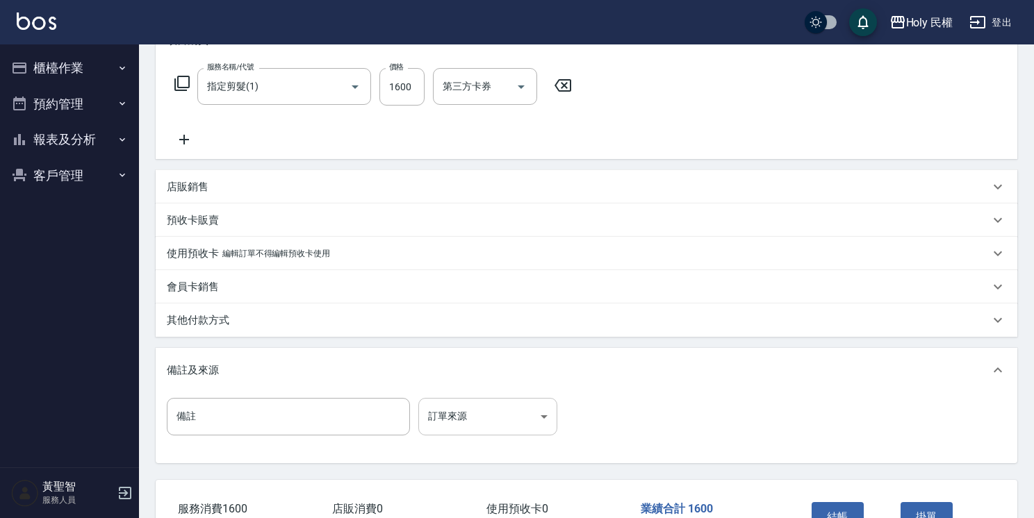
click at [529, 402] on body "Holy 民權 登出 櫃檯作業 打帳單 帳單列表 營業儀表板 現場電腦打卡 預約管理 預約管理 單日預約紀錄 單週預約紀錄 報表及分析 報表目錄 店家日報表 …" at bounding box center [517, 198] width 1034 height 817
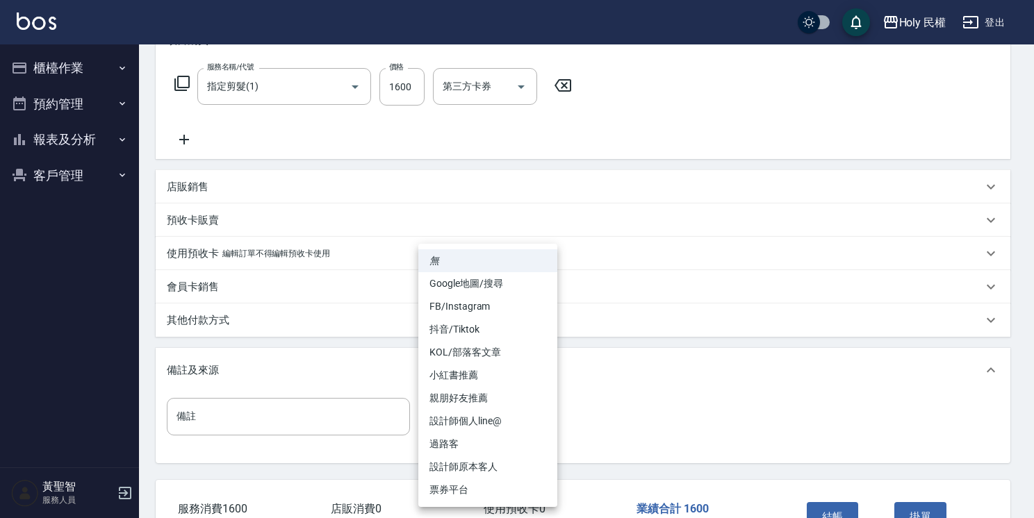
click at [499, 472] on li "設計師原本客人" at bounding box center [487, 467] width 139 height 23
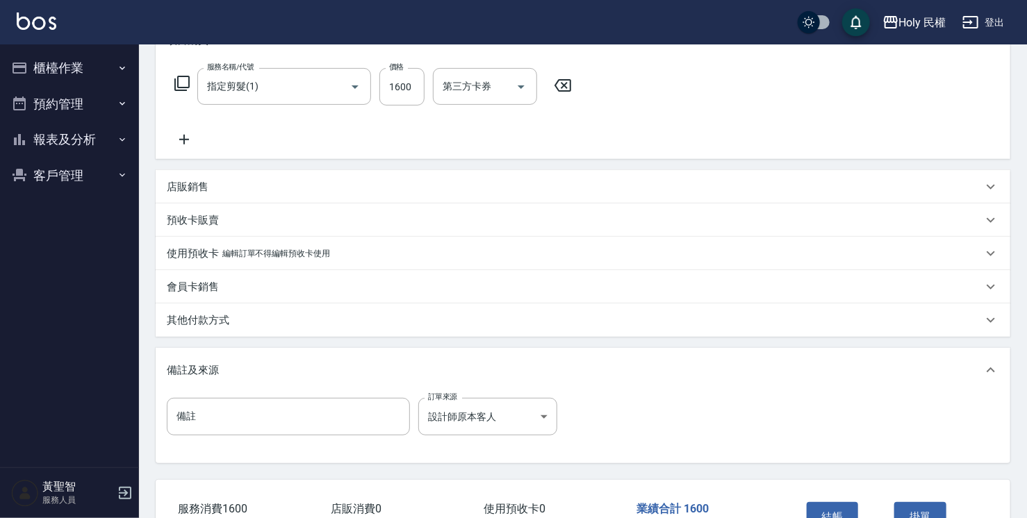
click at [477, 397] on div "備註 備註 訂單來源 設計師原本客人 設計師原本客人 訂單來源" at bounding box center [583, 428] width 855 height 71
click at [475, 403] on body "Holy 民權 登出 櫃檯作業 打帳單 帳單列表 營業儀表板 現場電腦打卡 預約管理 預約管理 單日預約紀錄 單週預約紀錄 報表及分析 報表目錄 店家日報表 …" at bounding box center [513, 198] width 1027 height 817
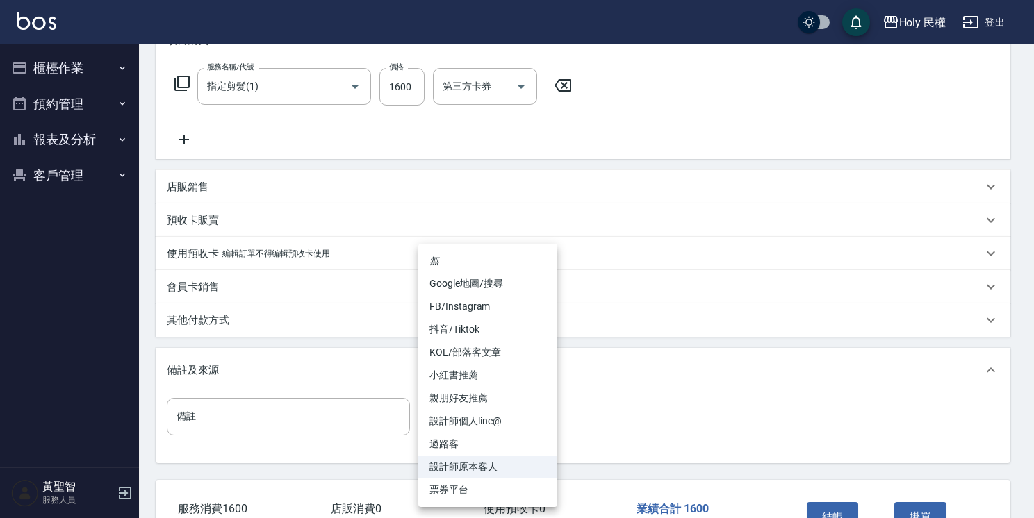
click at [475, 431] on li "設計師個人line@" at bounding box center [487, 421] width 139 height 23
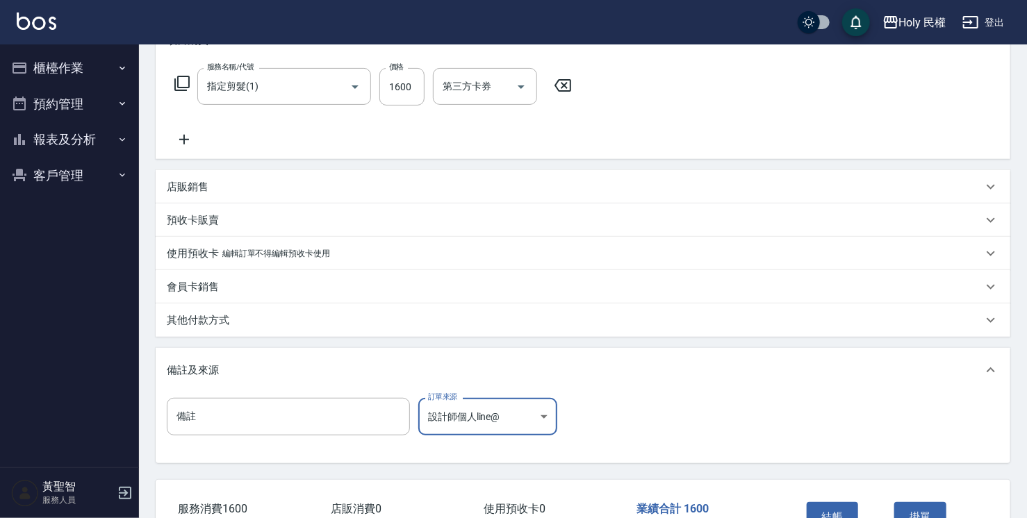
click at [473, 424] on body "Holy 民權 登出 櫃檯作業 打帳單 帳單列表 營業儀表板 現場電腦打卡 預約管理 預約管理 單日預約紀錄 單週預約紀錄 報表及分析 報表目錄 店家日報表 …" at bounding box center [513, 198] width 1027 height 817
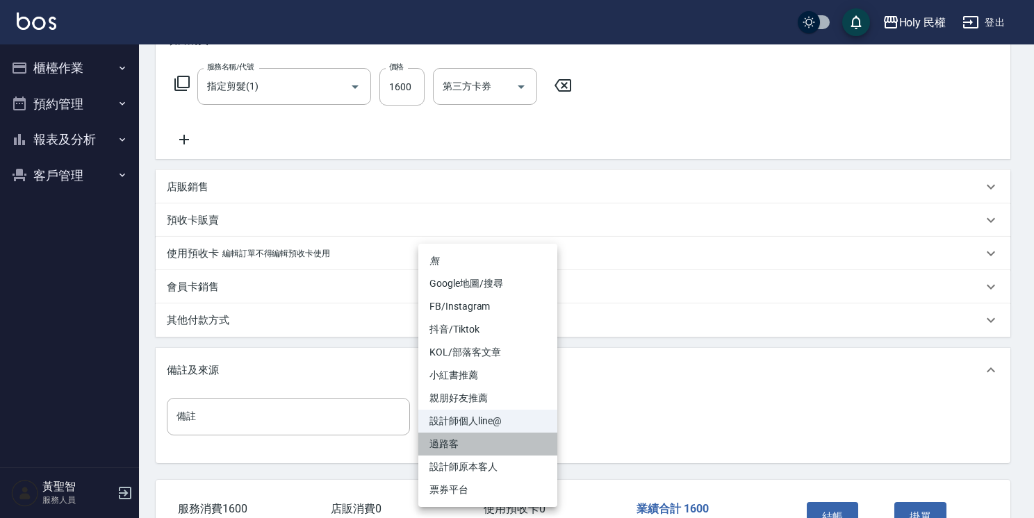
click at [466, 443] on li "過路客" at bounding box center [487, 444] width 139 height 23
type input "過路客"
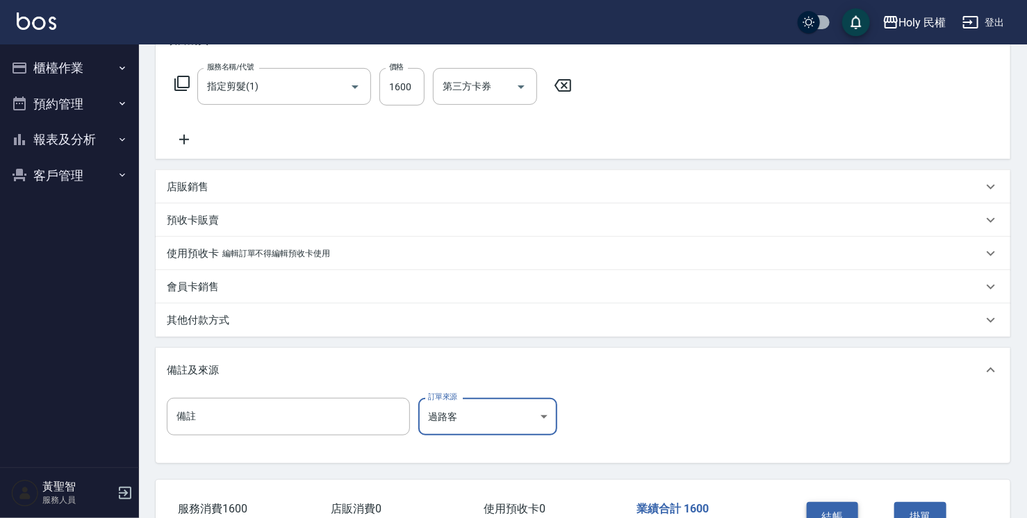
click at [827, 513] on button "結帳" at bounding box center [833, 516] width 52 height 29
